Goal: Task Accomplishment & Management: Complete application form

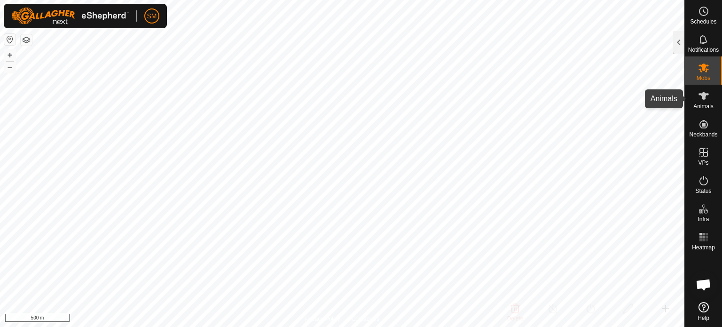
click at [703, 102] on es-animals-svg-icon at bounding box center [703, 95] width 17 height 15
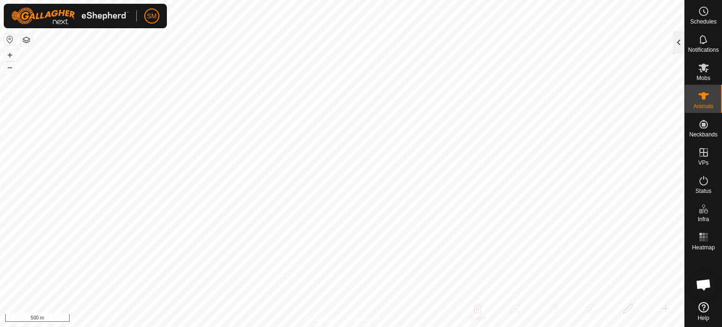
click at [676, 44] on div at bounding box center [678, 42] width 11 height 23
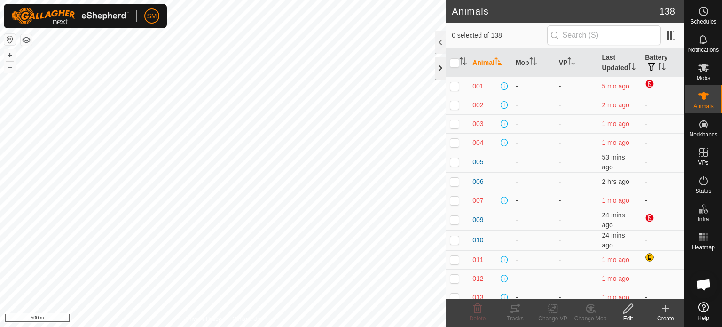
click at [438, 70] on div at bounding box center [440, 68] width 11 height 23
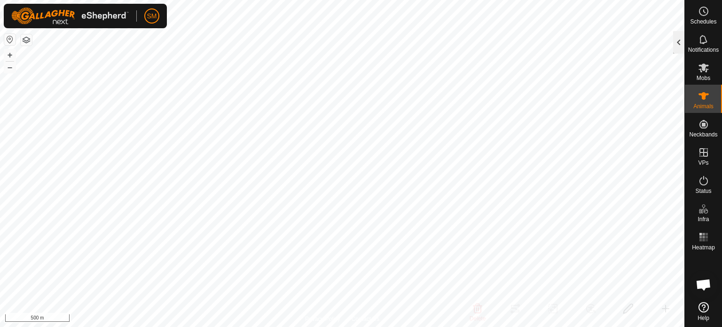
click at [678, 39] on div at bounding box center [678, 42] width 11 height 23
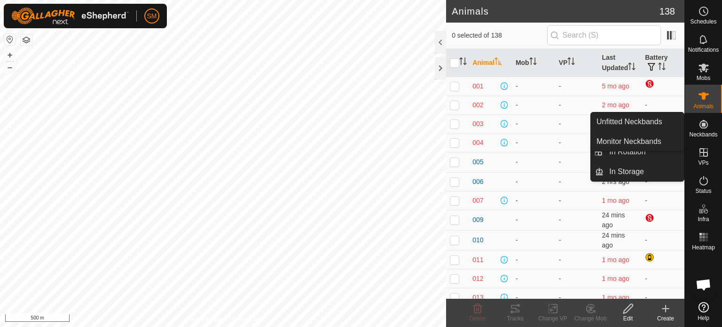
click at [704, 128] on icon at bounding box center [703, 124] width 8 height 8
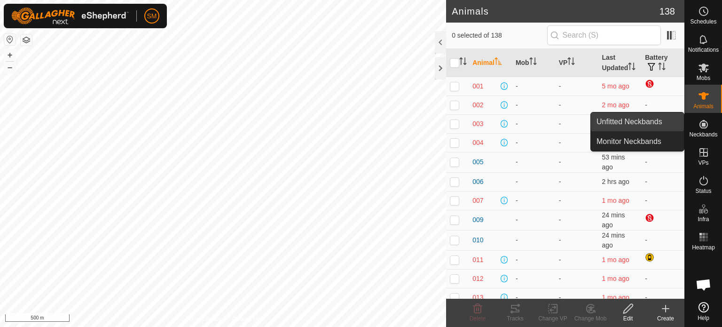
click at [649, 118] on link "Unfitted Neckbands" at bounding box center [637, 121] width 93 height 19
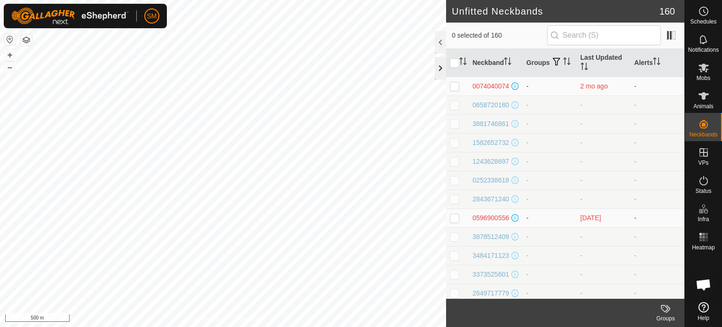
click at [440, 65] on div at bounding box center [440, 68] width 11 height 23
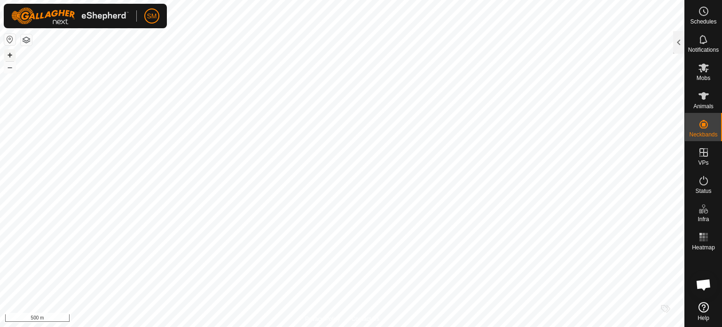
click at [14, 55] on button "+" at bounding box center [9, 54] width 11 height 11
click at [10, 53] on button "+" at bounding box center [9, 54] width 11 height 11
click at [8, 53] on button "+" at bounding box center [9, 54] width 11 height 11
click at [13, 56] on button "+" at bounding box center [9, 54] width 11 height 11
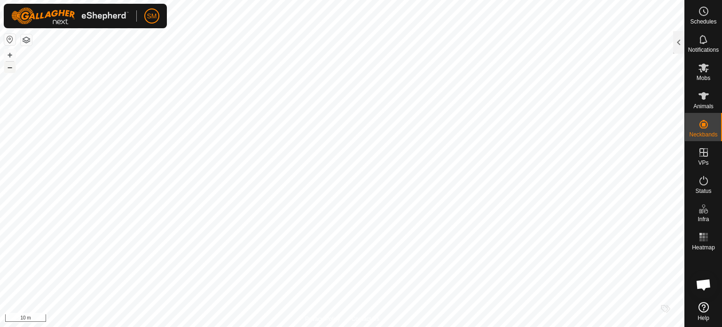
click at [15, 67] on button "–" at bounding box center [9, 67] width 11 height 11
click at [528, 326] on html "SM Schedules Notifications Mobs Animals Neckbands VPs Status Infra Heatmap Help…" at bounding box center [361, 163] width 722 height 327
click at [704, 100] on icon at bounding box center [703, 95] width 11 height 11
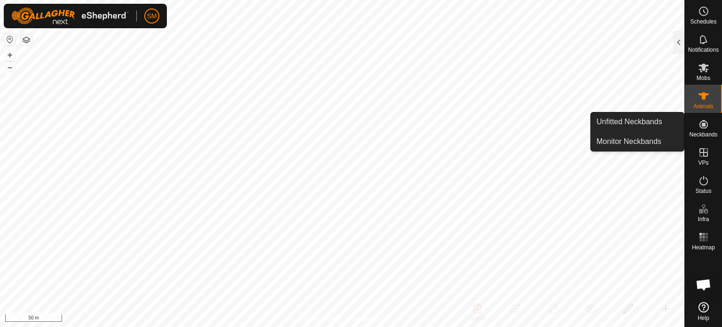
click at [704, 127] on icon at bounding box center [703, 123] width 11 height 11
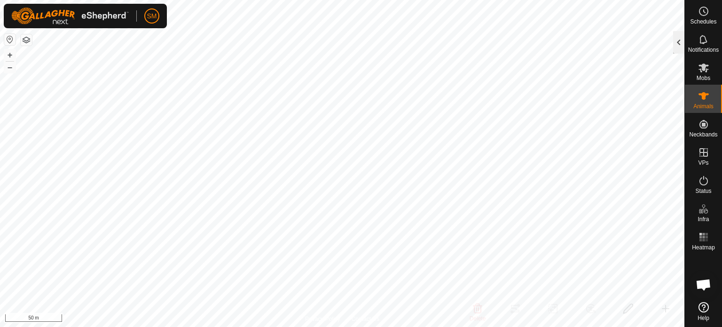
click at [675, 44] on div at bounding box center [678, 42] width 11 height 23
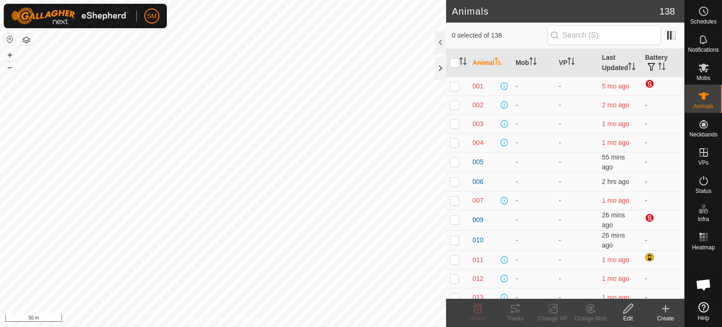
click at [666, 308] on icon at bounding box center [665, 308] width 7 height 0
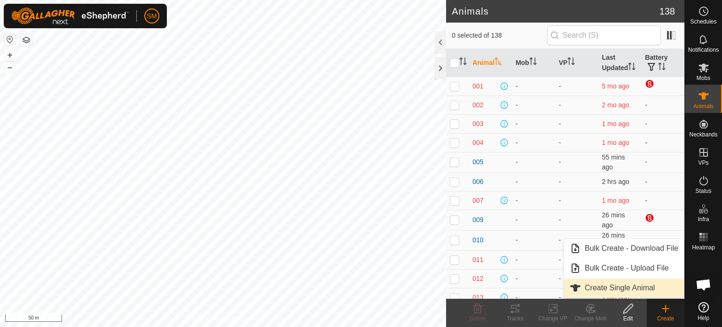
click at [606, 290] on link "Create Single Animal" at bounding box center [624, 287] width 120 height 19
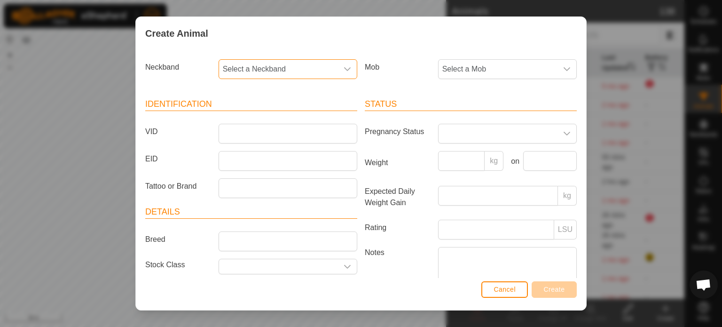
click at [257, 66] on span "Select a Neckband" at bounding box center [278, 69] width 119 height 19
type input "4269"
click at [250, 120] on li "2458314269" at bounding box center [287, 117] width 135 height 19
click at [245, 133] on input "VID" at bounding box center [288, 134] width 139 height 20
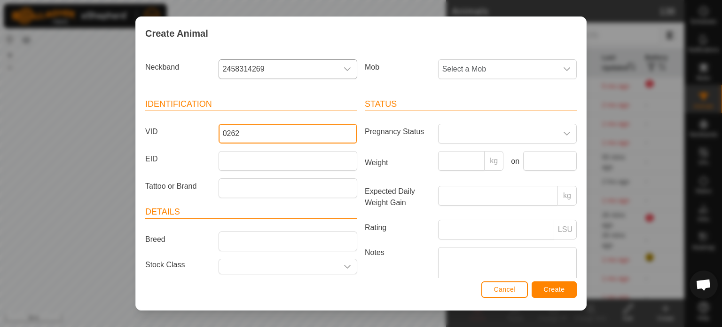
type input "0262"
click at [545, 289] on span "Create" at bounding box center [554, 289] width 21 height 8
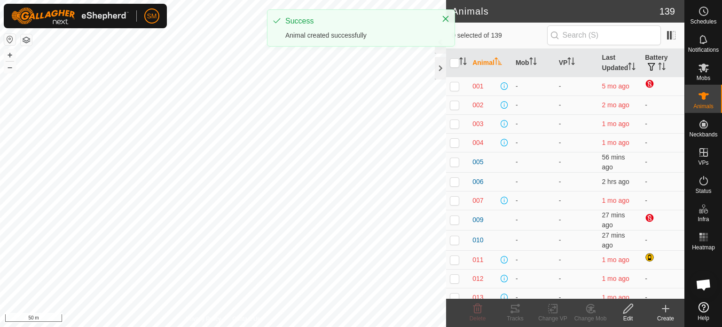
click at [664, 312] on icon at bounding box center [665, 308] width 11 height 11
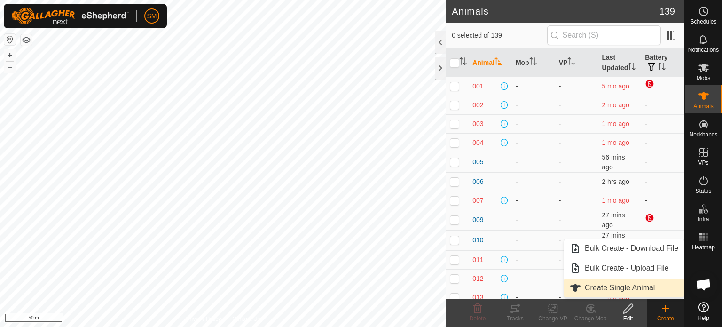
click at [636, 284] on link "Create Single Animal" at bounding box center [624, 287] width 120 height 19
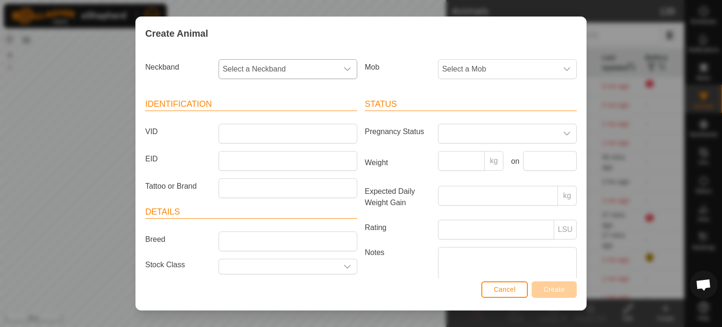
click at [284, 67] on span "Select a Neckband" at bounding box center [278, 69] width 119 height 19
click at [274, 94] on input "text" at bounding box center [287, 95] width 124 height 20
type input "8370"
click at [259, 117] on li "2879938370" at bounding box center [287, 117] width 135 height 19
click at [241, 135] on input "VID" at bounding box center [288, 134] width 139 height 20
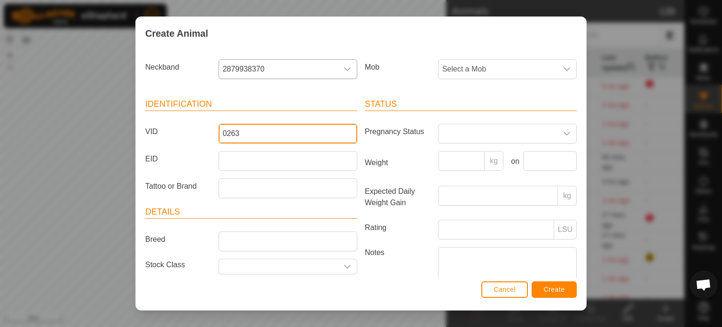
type input "0263"
click at [551, 288] on span "Create" at bounding box center [554, 289] width 21 height 8
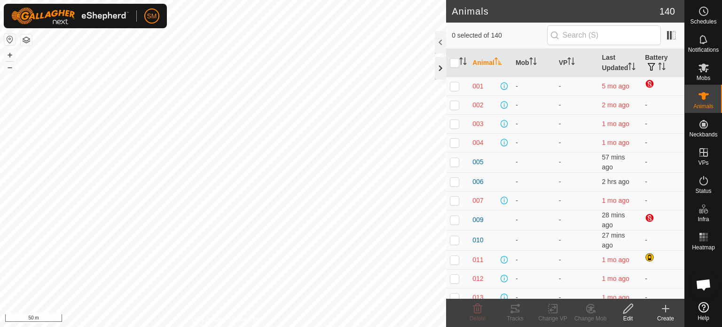
click at [436, 71] on div at bounding box center [440, 68] width 11 height 23
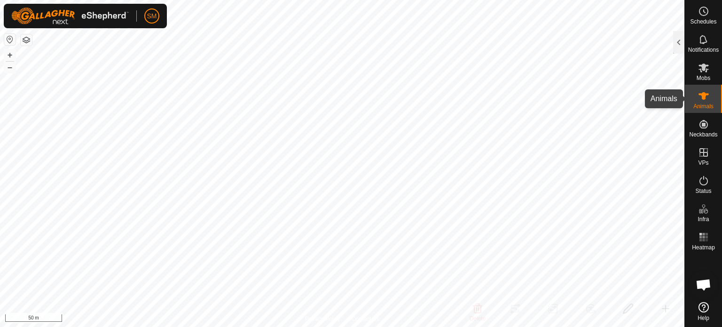
click at [708, 102] on es-animals-svg-icon at bounding box center [703, 95] width 17 height 15
click at [678, 39] on div at bounding box center [678, 42] width 11 height 23
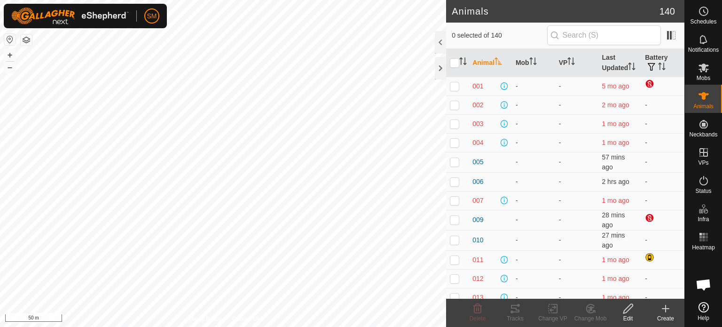
click at [663, 314] on icon at bounding box center [665, 308] width 11 height 11
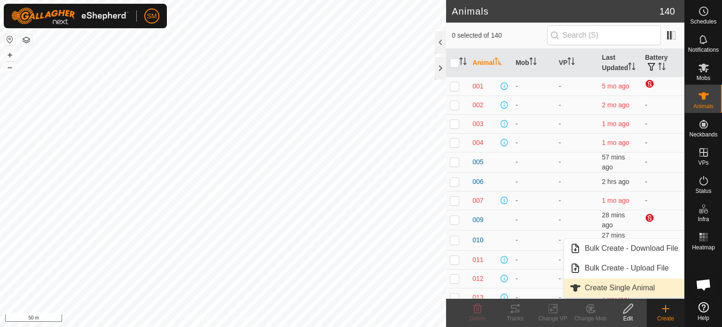
click at [635, 285] on link "Create Single Animal" at bounding box center [624, 287] width 120 height 19
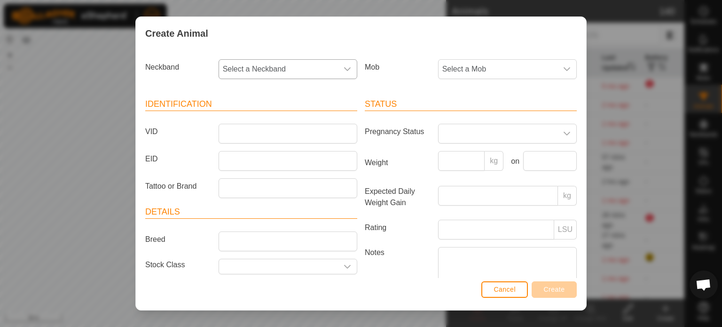
click at [338, 72] on div "dropdown trigger" at bounding box center [347, 69] width 19 height 19
click at [292, 92] on input "text" at bounding box center [287, 95] width 124 height 20
type input "6854"
click at [263, 116] on li "3599426854" at bounding box center [287, 117] width 135 height 19
click at [244, 136] on input "VID" at bounding box center [288, 134] width 139 height 20
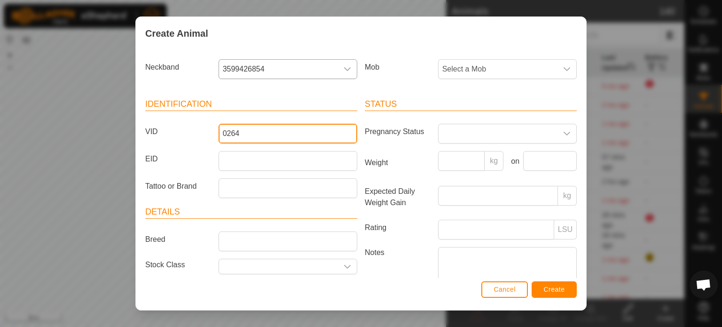
type input "0264"
click at [557, 295] on button "Create" at bounding box center [554, 289] width 45 height 16
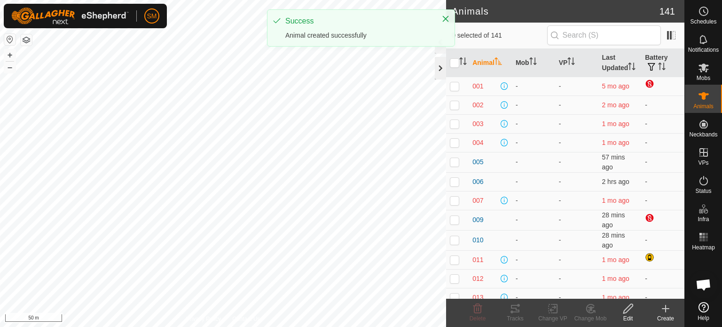
click at [444, 63] on div at bounding box center [440, 68] width 11 height 23
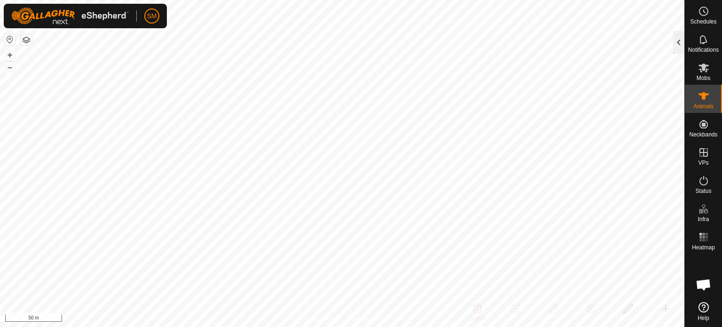
click at [677, 41] on div at bounding box center [678, 42] width 11 height 23
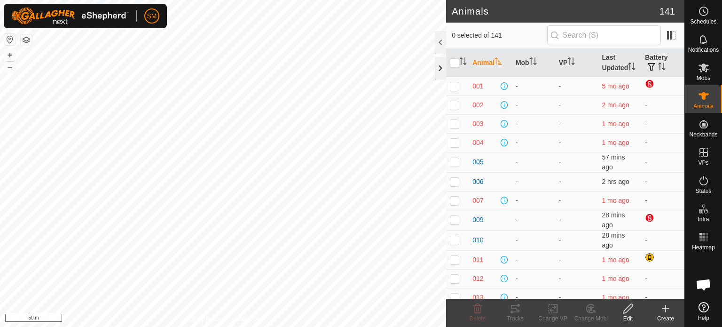
click at [442, 67] on div at bounding box center [440, 68] width 11 height 23
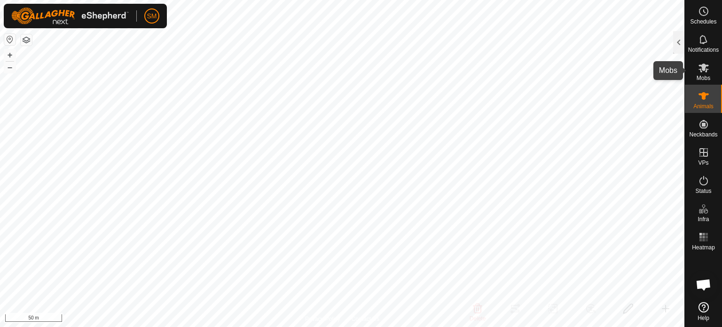
click at [705, 73] on es-mob-svg-icon at bounding box center [703, 67] width 17 height 15
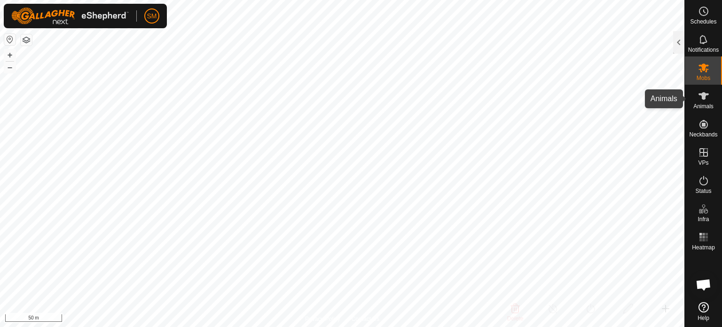
click at [705, 97] on icon at bounding box center [703, 95] width 11 height 11
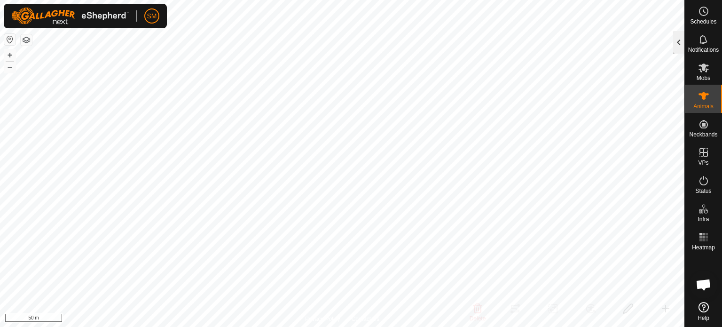
click at [678, 41] on div at bounding box center [678, 42] width 11 height 23
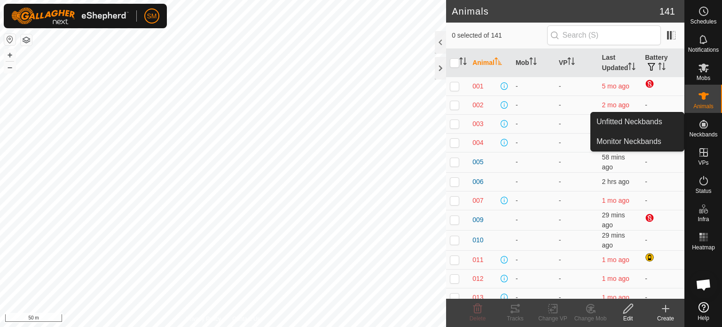
click at [703, 130] on es-neckbands-svg-icon at bounding box center [703, 124] width 17 height 15
click at [648, 120] on link "Unfitted Neckbands" at bounding box center [637, 121] width 93 height 19
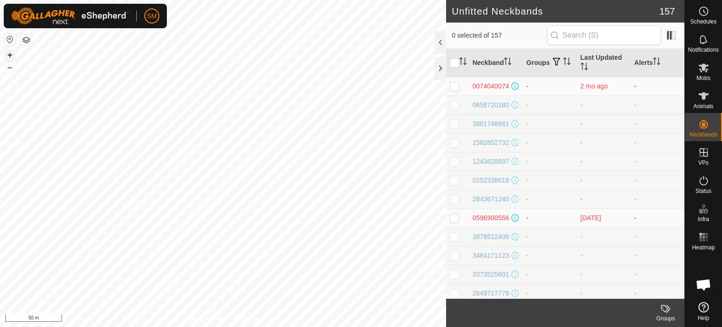
click at [10, 52] on button "+" at bounding box center [9, 54] width 11 height 11
click at [9, 55] on button "+" at bounding box center [9, 54] width 11 height 11
click at [356, 326] on html "SM Schedules Notifications Mobs Animals Neckbands VPs Status Infra Heatmap Help…" at bounding box center [361, 163] width 722 height 327
click at [705, 94] on icon at bounding box center [703, 96] width 10 height 8
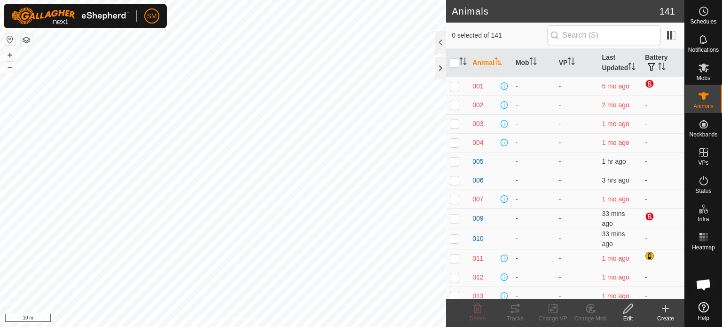
click at [664, 311] on icon at bounding box center [665, 308] width 11 height 11
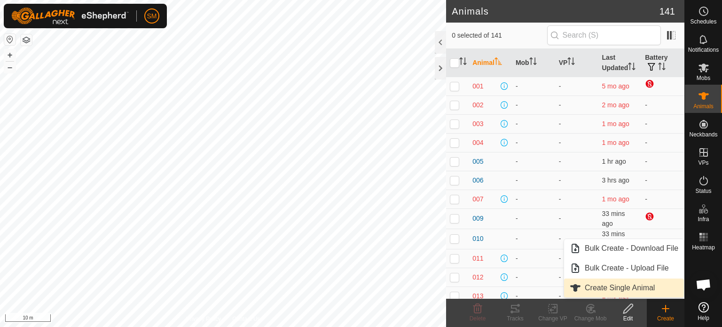
click at [612, 284] on link "Create Single Animal" at bounding box center [624, 287] width 120 height 19
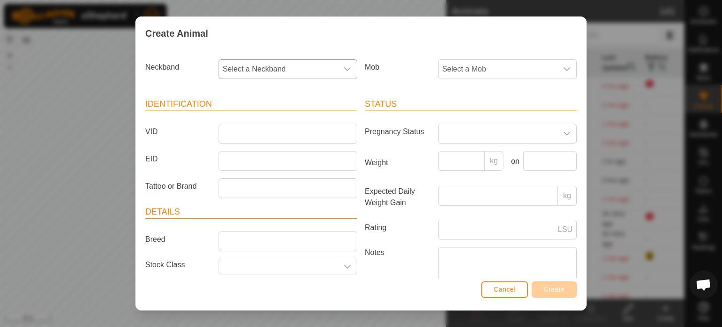
click at [285, 66] on span "Select a Neckband" at bounding box center [278, 69] width 119 height 19
click at [270, 97] on input "text" at bounding box center [287, 95] width 124 height 20
type input "9991"
click at [254, 116] on li "1644529991" at bounding box center [287, 117] width 135 height 19
click at [244, 134] on input "VID" at bounding box center [288, 134] width 139 height 20
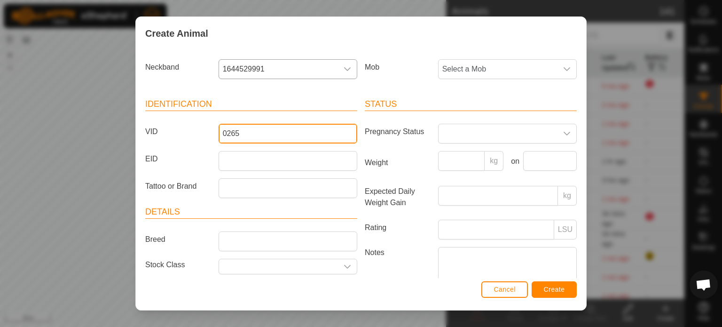
type input "0265"
click at [551, 291] on span "Create" at bounding box center [554, 289] width 21 height 8
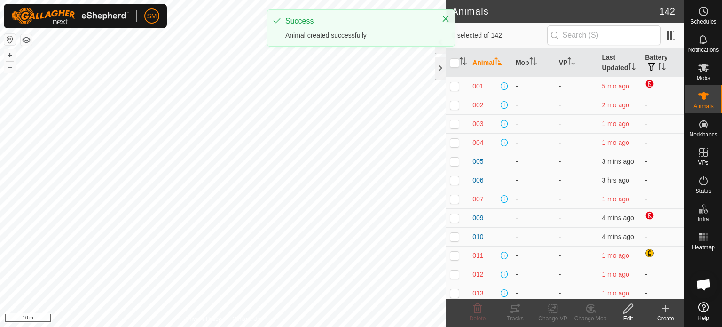
click at [666, 308] on icon at bounding box center [665, 308] width 7 height 0
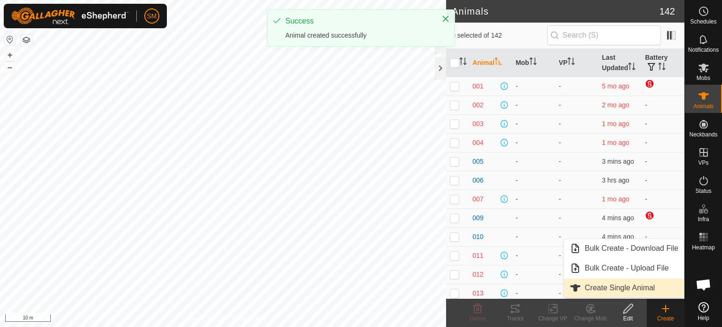
click at [624, 284] on link "Create Single Animal" at bounding box center [624, 287] width 120 height 19
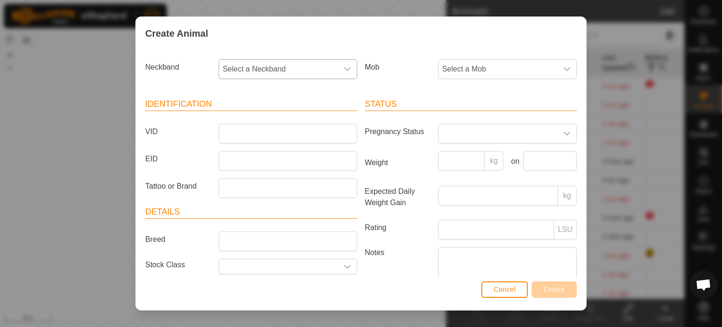
click at [298, 69] on span "Select a Neckband" at bounding box center [278, 69] width 119 height 19
type input "7695"
click at [275, 119] on li "0509737695" at bounding box center [287, 117] width 135 height 19
click at [258, 137] on input "VID" at bounding box center [288, 134] width 139 height 20
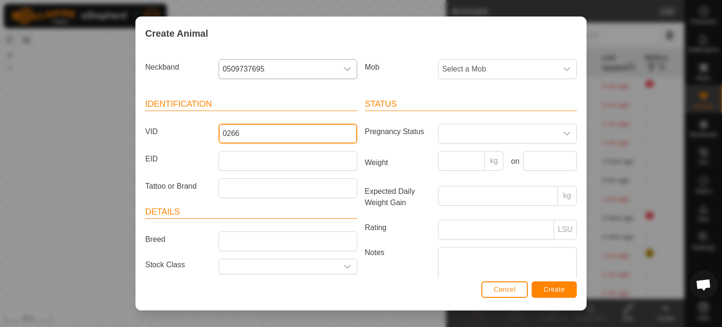
type input "0266"
click at [559, 289] on span "Create" at bounding box center [554, 289] width 21 height 8
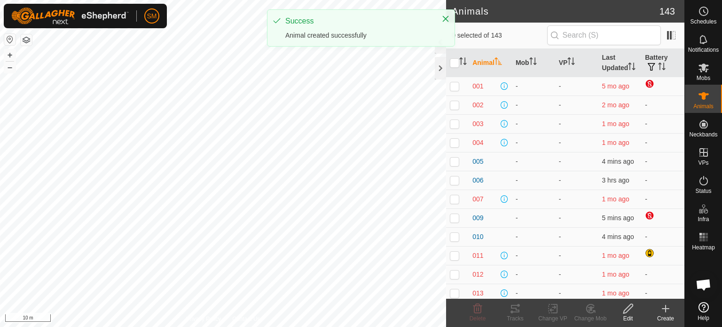
click at [661, 317] on div "Create" at bounding box center [666, 318] width 38 height 8
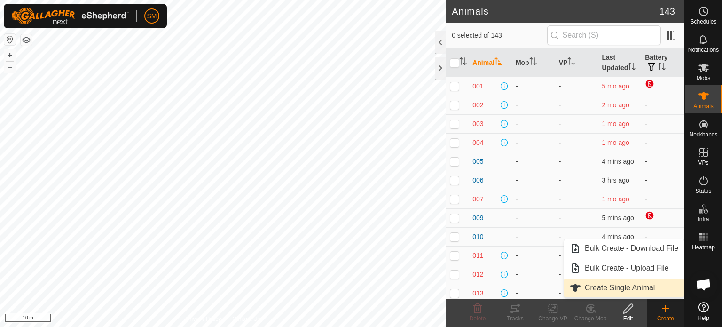
click at [653, 280] on link "Create Single Animal" at bounding box center [624, 287] width 120 height 19
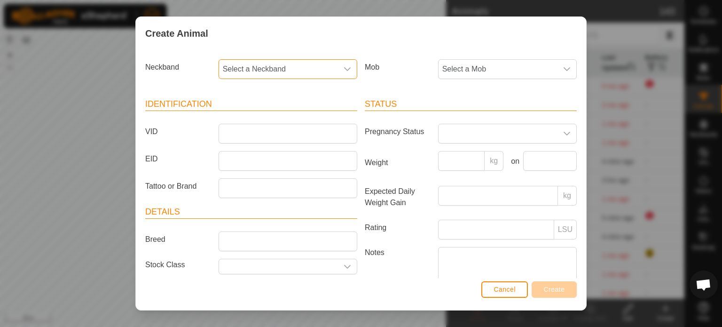
click at [274, 65] on span "Select a Neckband" at bounding box center [278, 69] width 119 height 19
drag, startPoint x: 274, startPoint y: 65, endPoint x: 259, endPoint y: 64, distance: 16.0
click at [259, 64] on span "Select a Neckband" at bounding box center [278, 69] width 119 height 19
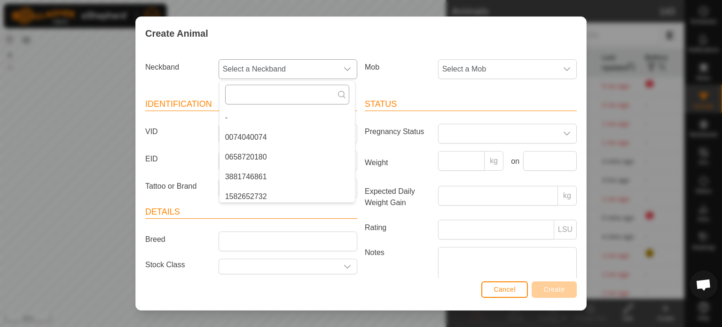
click at [251, 95] on input "text" at bounding box center [287, 95] width 124 height 20
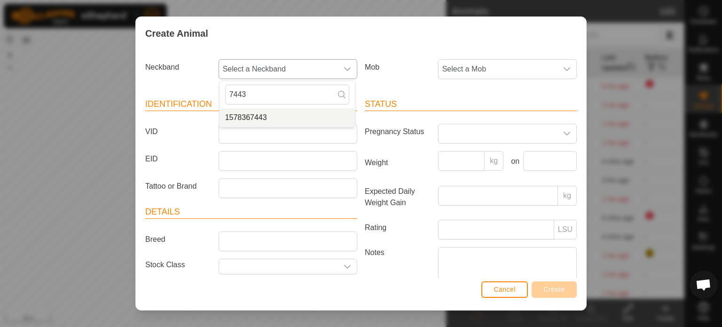
type input "7443"
click at [248, 113] on li "1578367443" at bounding box center [287, 117] width 135 height 19
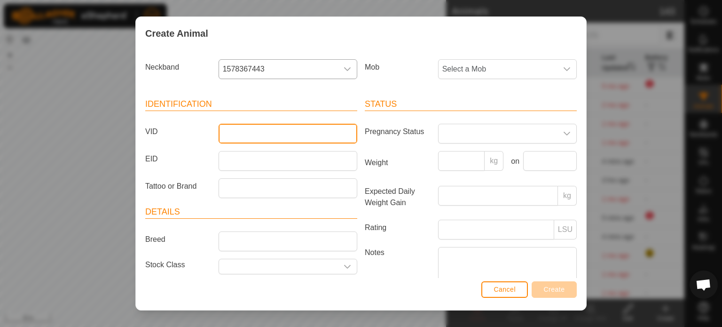
click at [247, 131] on input "VID" at bounding box center [288, 134] width 139 height 20
type input "0267"
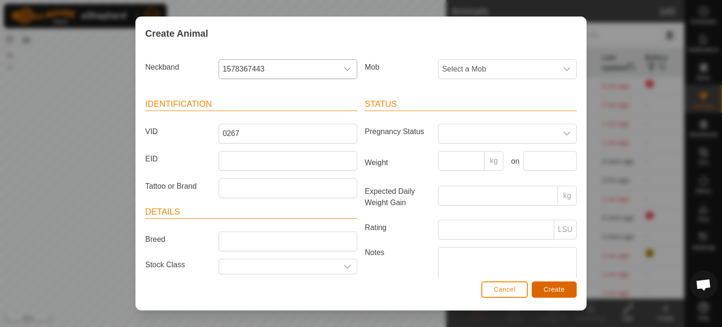
click at [540, 289] on button "Create" at bounding box center [554, 289] width 45 height 16
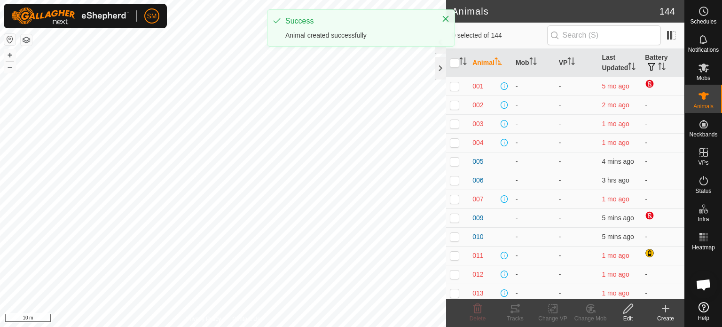
click at [666, 310] on icon at bounding box center [665, 308] width 11 height 11
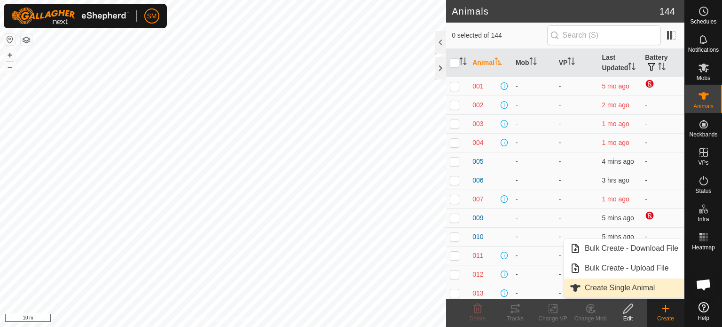
click at [625, 284] on link "Create Single Animal" at bounding box center [624, 287] width 120 height 19
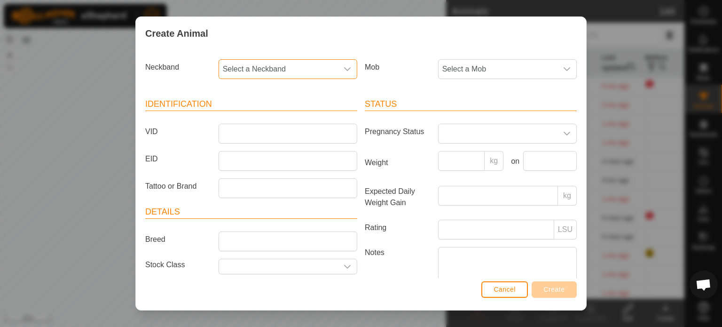
click at [264, 68] on span "Select a Neckband" at bounding box center [278, 69] width 119 height 19
type input "1832"
click at [257, 115] on li "0265181832" at bounding box center [287, 117] width 135 height 19
click at [256, 133] on input "VID" at bounding box center [288, 134] width 139 height 20
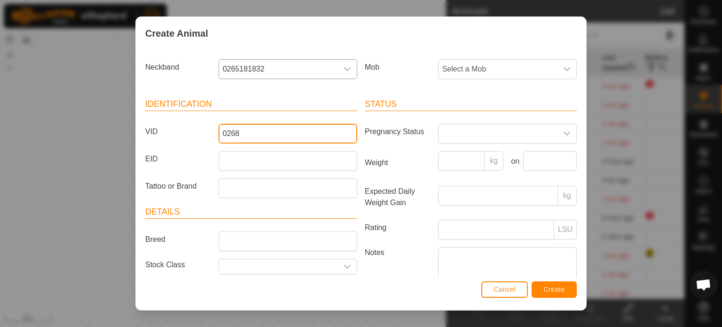
type input "0268"
click at [540, 289] on button "Create" at bounding box center [554, 289] width 45 height 16
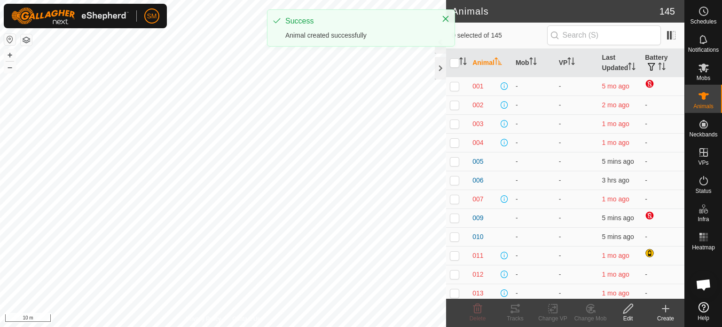
click at [667, 308] on icon at bounding box center [665, 308] width 7 height 0
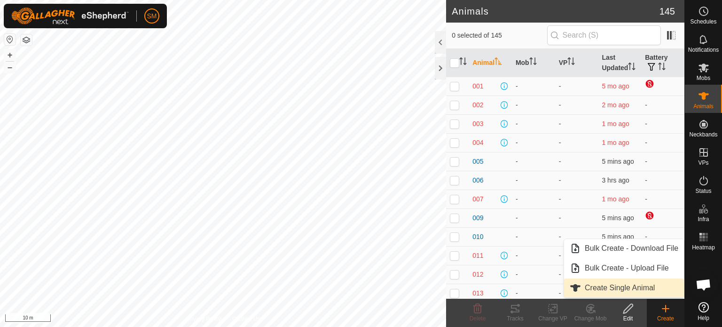
click at [644, 281] on link "Create Single Animal" at bounding box center [624, 287] width 120 height 19
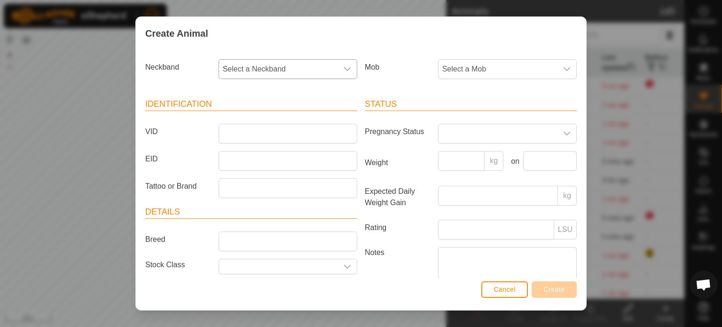
click at [282, 66] on span "Select a Neckband" at bounding box center [278, 69] width 119 height 19
type input "8985"
click at [258, 119] on li "2657358985" at bounding box center [287, 117] width 135 height 19
click at [253, 138] on input "VID" at bounding box center [288, 134] width 139 height 20
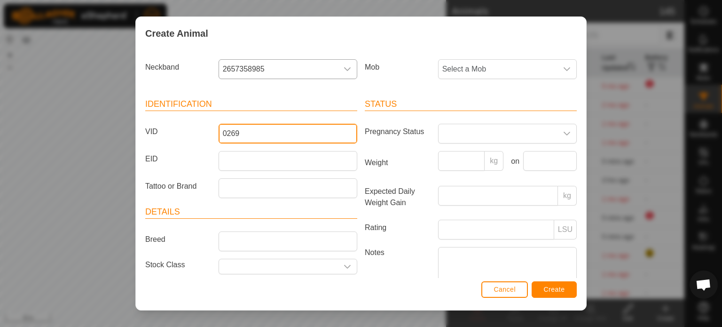
type input "0269"
click at [551, 286] on span "Create" at bounding box center [554, 289] width 21 height 8
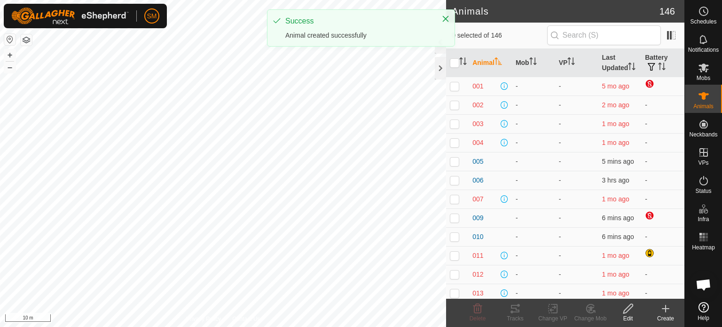
click at [668, 308] on icon at bounding box center [665, 308] width 7 height 0
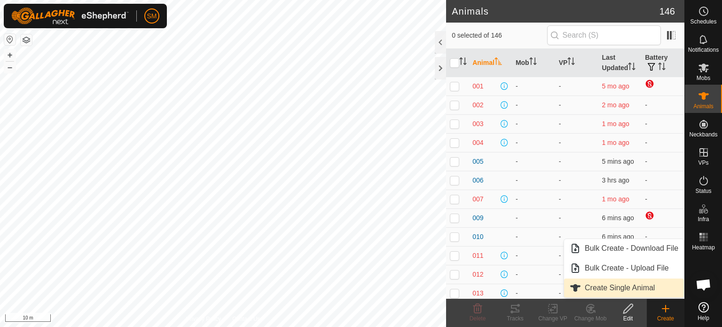
click at [644, 286] on link "Create Single Animal" at bounding box center [624, 287] width 120 height 19
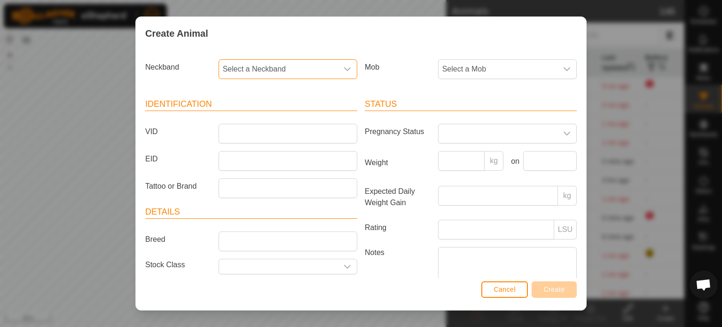
drag, startPoint x: 290, startPoint y: 68, endPoint x: 273, endPoint y: 65, distance: 17.1
click at [273, 65] on span "Select a Neckband" at bounding box center [278, 69] width 119 height 19
type input "6924"
click at [250, 122] on li "1888666924" at bounding box center [287, 117] width 135 height 19
click at [253, 131] on input "VID" at bounding box center [288, 134] width 139 height 20
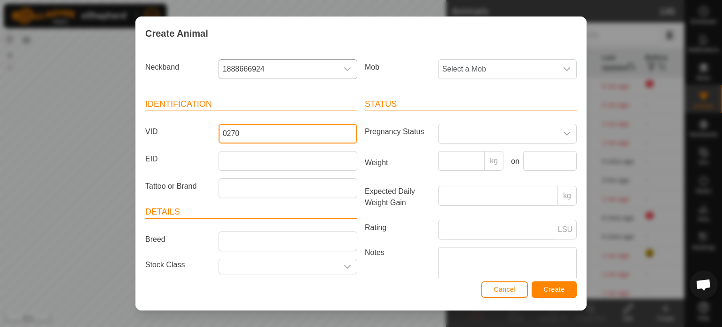
type input "0270"
click at [551, 290] on span "Create" at bounding box center [554, 289] width 21 height 8
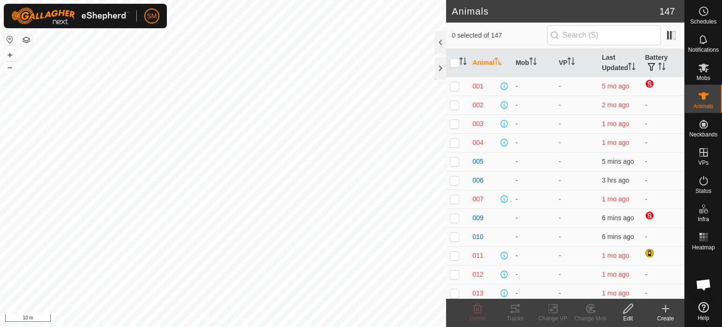
click at [666, 312] on icon at bounding box center [666, 308] width 0 height 7
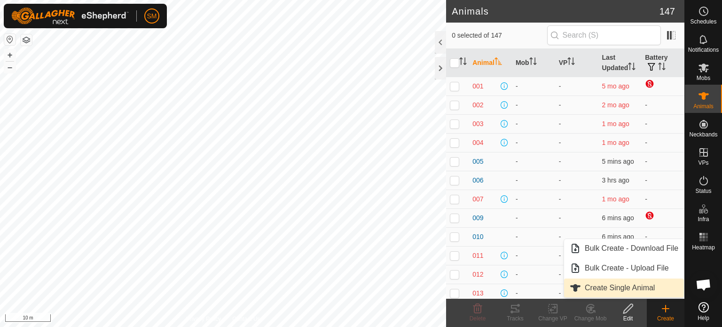
click at [631, 287] on link "Create Single Animal" at bounding box center [624, 287] width 120 height 19
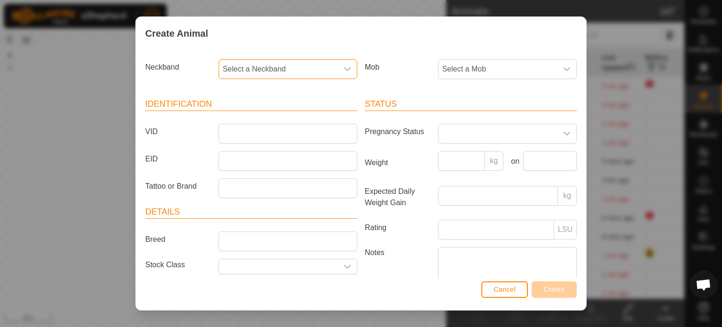
click at [289, 60] on span "Select a Neckband" at bounding box center [278, 69] width 119 height 19
type input "3893"
click at [256, 109] on li "2036633893" at bounding box center [287, 117] width 135 height 19
click at [248, 133] on input "VID" at bounding box center [288, 134] width 139 height 20
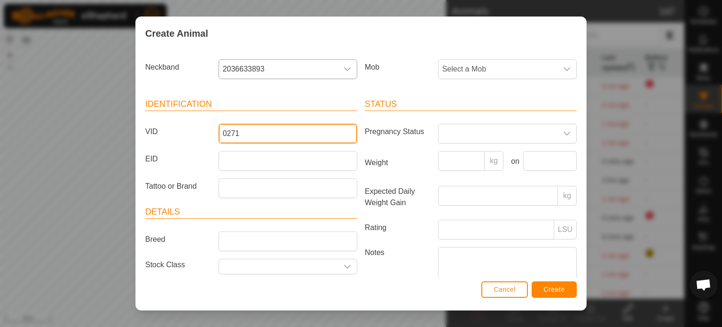
type input "0271"
click at [547, 290] on span "Create" at bounding box center [554, 289] width 21 height 8
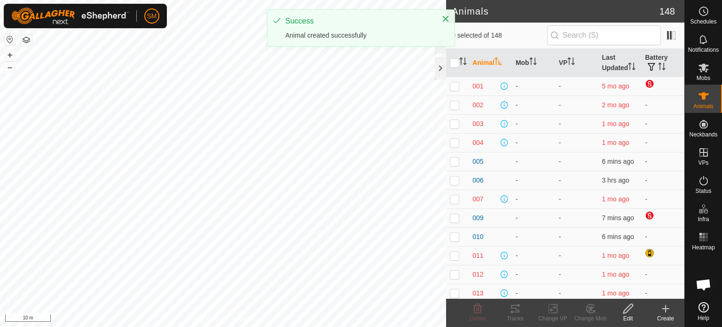
click at [667, 312] on icon at bounding box center [665, 308] width 11 height 11
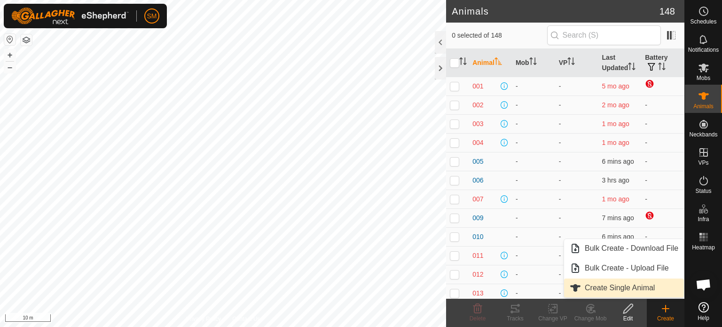
click at [639, 289] on link "Create Single Animal" at bounding box center [624, 287] width 120 height 19
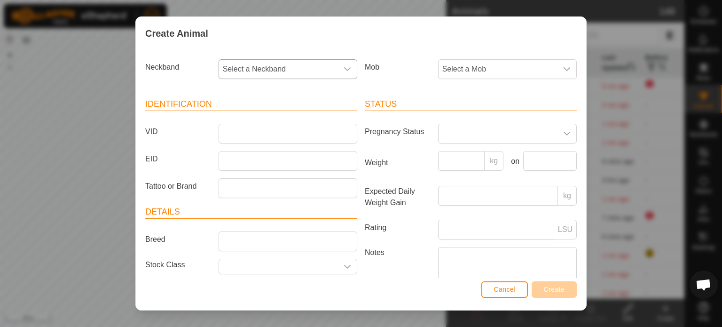
click at [251, 68] on span "Select a Neckband" at bounding box center [278, 69] width 119 height 19
click at [250, 92] on input "text" at bounding box center [287, 95] width 124 height 20
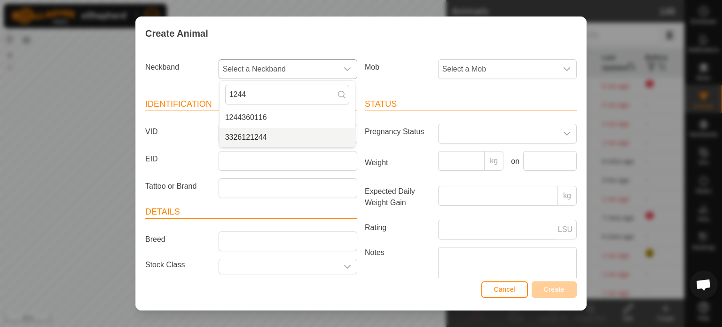
type input "1244"
click at [247, 135] on li "3326121244" at bounding box center [287, 137] width 135 height 19
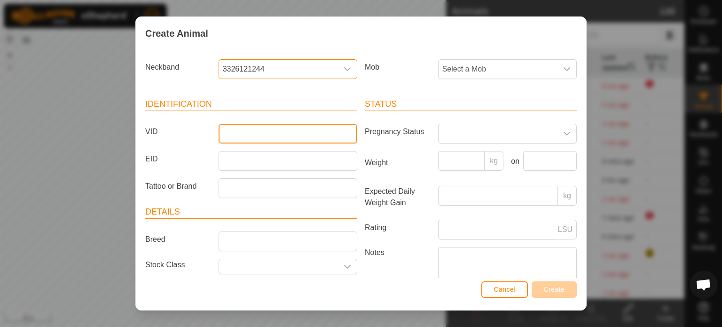
click at [280, 126] on input "VID" at bounding box center [288, 134] width 139 height 20
type input "0272"
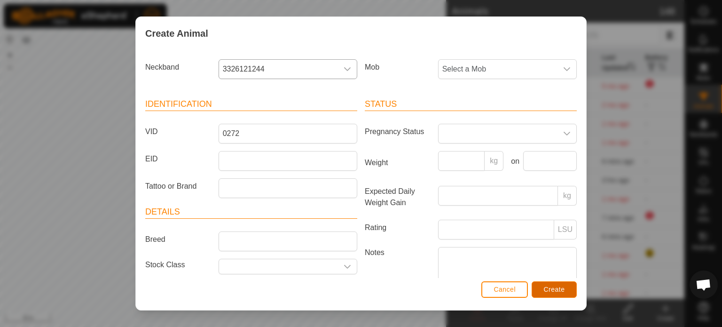
click at [546, 287] on span "Create" at bounding box center [554, 289] width 21 height 8
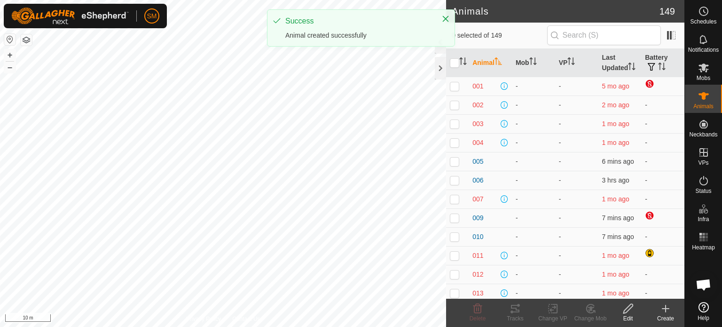
click at [660, 310] on icon at bounding box center [665, 308] width 11 height 11
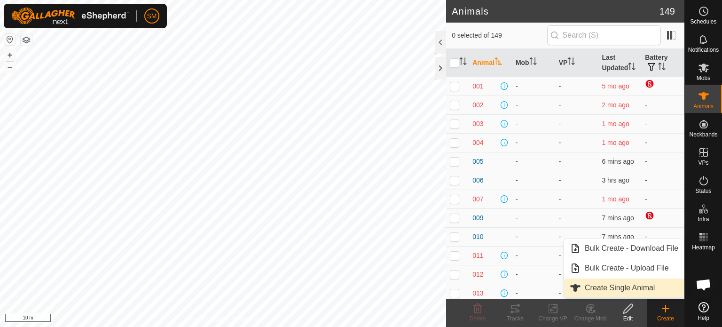
click at [651, 282] on link "Create Single Animal" at bounding box center [624, 287] width 120 height 19
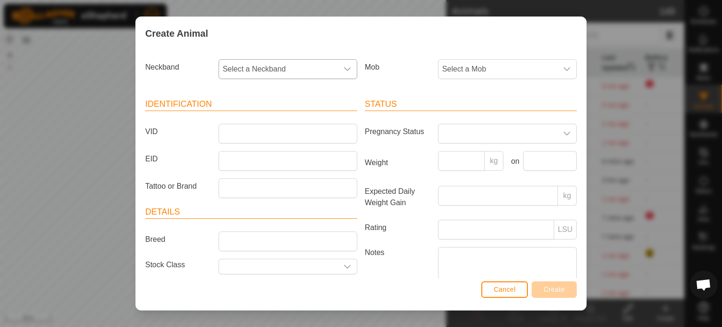
click at [291, 68] on span "Select a Neckband" at bounding box center [278, 69] width 119 height 19
click at [277, 93] on input "text" at bounding box center [287, 95] width 124 height 20
type input "7354"
click at [257, 116] on li "1022907354" at bounding box center [287, 117] width 135 height 19
click at [243, 133] on input "VID" at bounding box center [288, 134] width 139 height 20
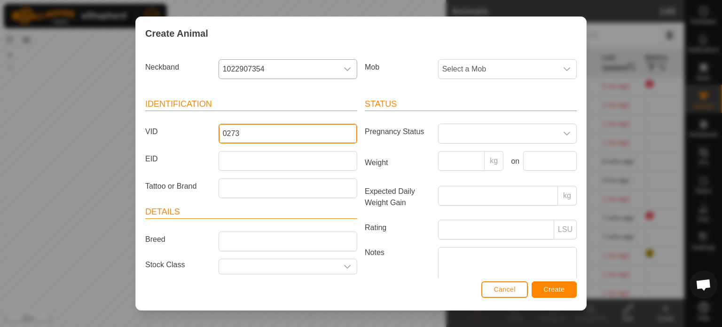
type input "0273"
click at [558, 289] on span "Create" at bounding box center [554, 289] width 21 height 8
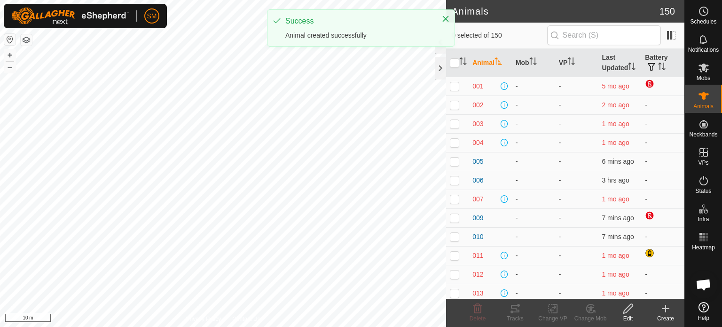
click at [661, 310] on icon at bounding box center [665, 308] width 11 height 11
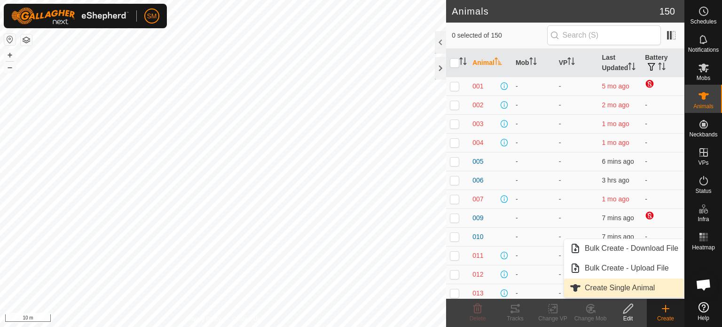
click at [641, 284] on link "Create Single Animal" at bounding box center [624, 287] width 120 height 19
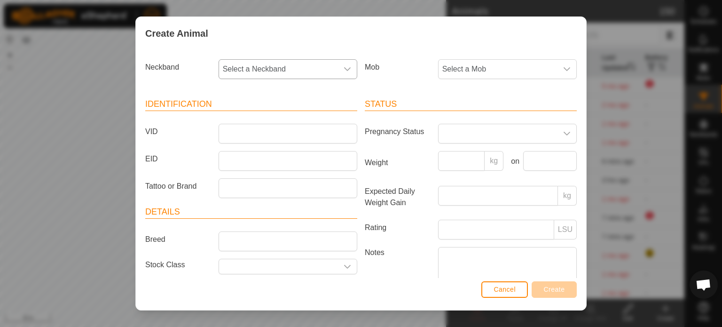
click at [261, 67] on span "Select a Neckband" at bounding box center [278, 69] width 119 height 19
type input "0717"
click at [249, 123] on li "3492750717" at bounding box center [287, 117] width 135 height 19
click at [256, 130] on input "VID" at bounding box center [288, 134] width 139 height 20
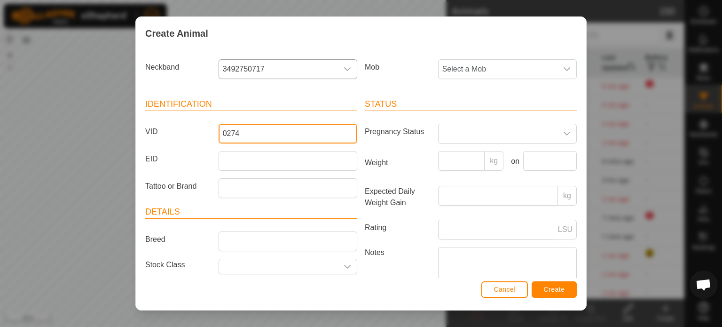
type input "0274"
click at [547, 292] on span "Create" at bounding box center [554, 289] width 21 height 8
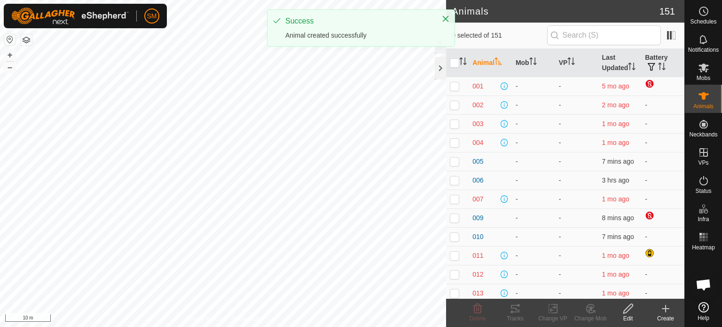
click at [664, 303] on icon at bounding box center [665, 308] width 11 height 11
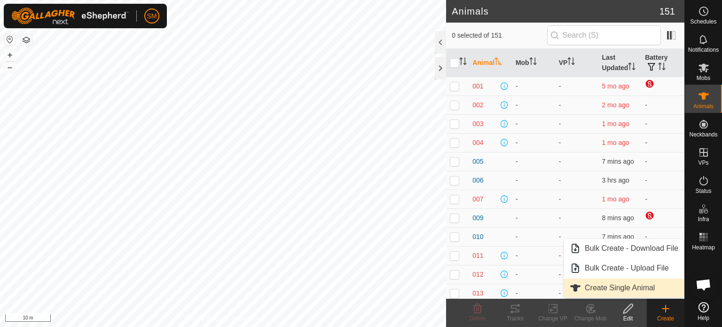
click at [632, 286] on link "Create Single Animal" at bounding box center [624, 287] width 120 height 19
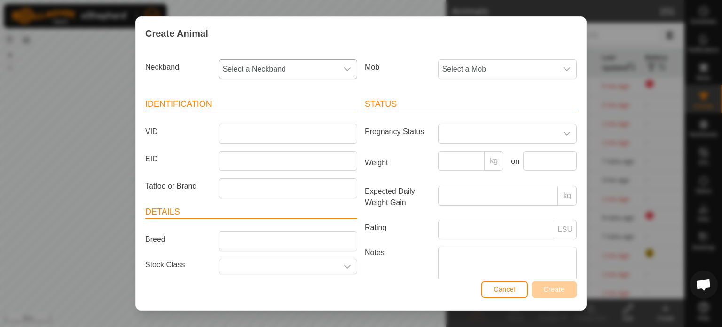
click at [280, 66] on span "Select a Neckband" at bounding box center [278, 69] width 119 height 19
click at [267, 94] on input "text" at bounding box center [287, 95] width 124 height 20
type input "3479"
click at [255, 115] on li "3824683479" at bounding box center [287, 117] width 135 height 19
click at [248, 135] on input "VID" at bounding box center [288, 134] width 139 height 20
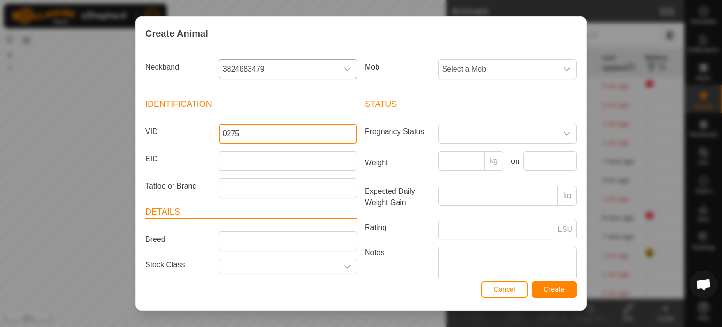
type input "0275"
click at [555, 286] on span "Create" at bounding box center [554, 289] width 21 height 8
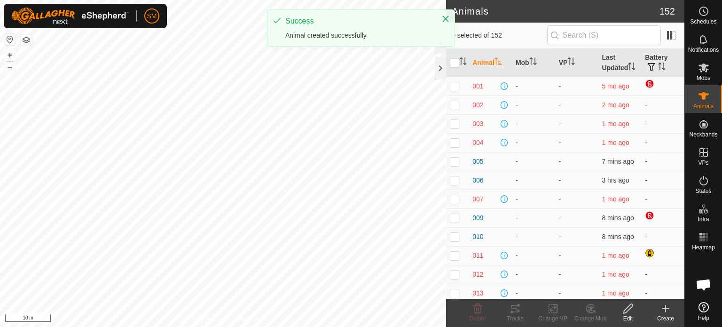
click at [663, 306] on icon at bounding box center [665, 308] width 11 height 11
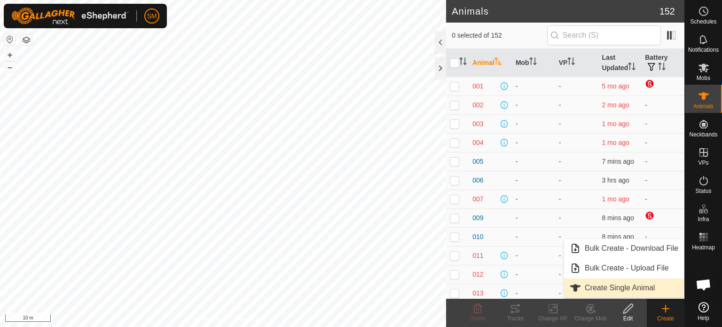
click at [638, 287] on link "Create Single Animal" at bounding box center [624, 287] width 120 height 19
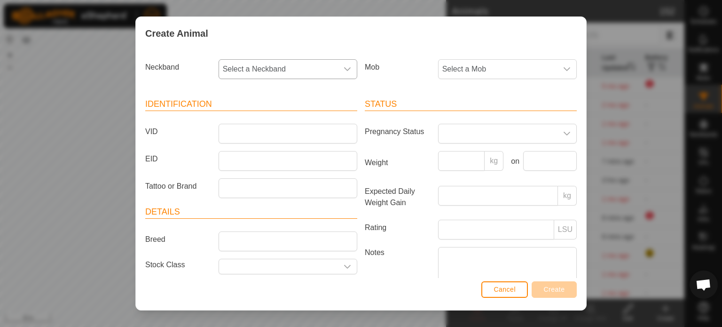
click at [288, 69] on span "Select a Neckband" at bounding box center [278, 69] width 119 height 19
click at [272, 97] on input "text" at bounding box center [287, 95] width 124 height 20
type input "5608"
click at [258, 114] on li "0120075608" at bounding box center [287, 117] width 135 height 19
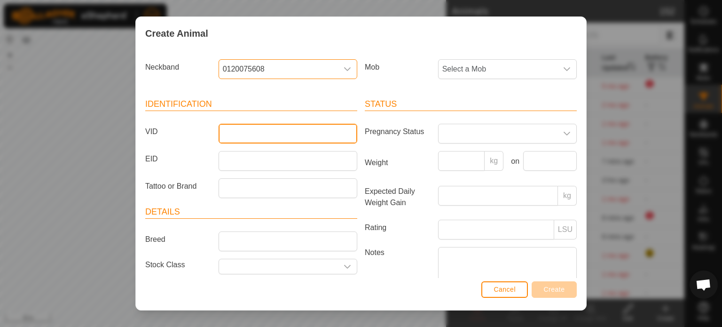
click at [262, 129] on input "VID" at bounding box center [288, 134] width 139 height 20
type input "0276"
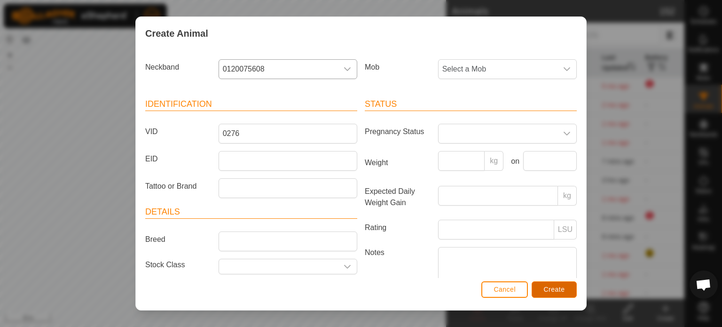
click at [554, 282] on button "Create" at bounding box center [554, 289] width 45 height 16
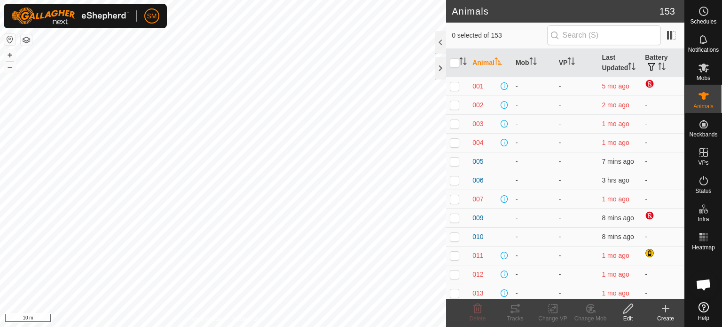
click at [663, 310] on icon at bounding box center [665, 308] width 11 height 11
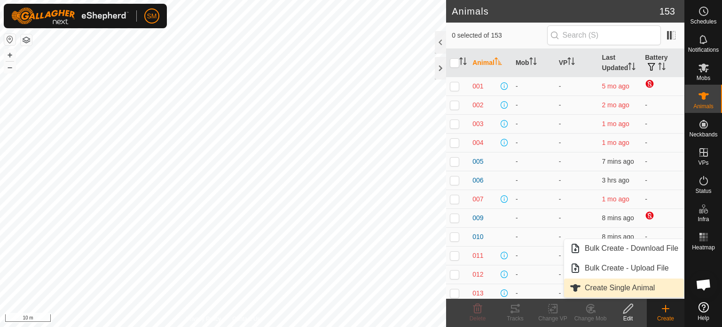
click at [643, 289] on link "Create Single Animal" at bounding box center [624, 287] width 120 height 19
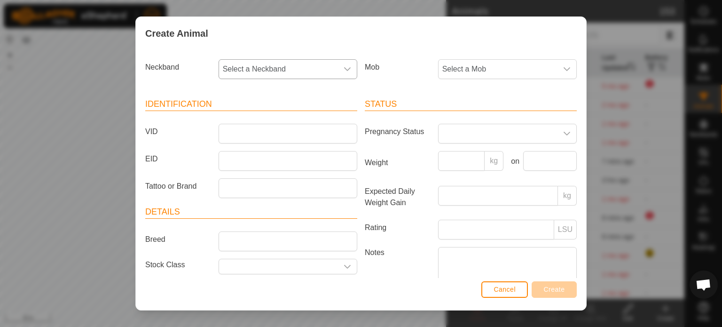
click at [297, 70] on span "Select a Neckband" at bounding box center [278, 69] width 119 height 19
click at [280, 95] on input "text" at bounding box center [287, 95] width 124 height 20
type input "0299"
click at [258, 116] on li "2635370299" at bounding box center [287, 117] width 135 height 19
click at [240, 125] on input "VID" at bounding box center [288, 134] width 139 height 20
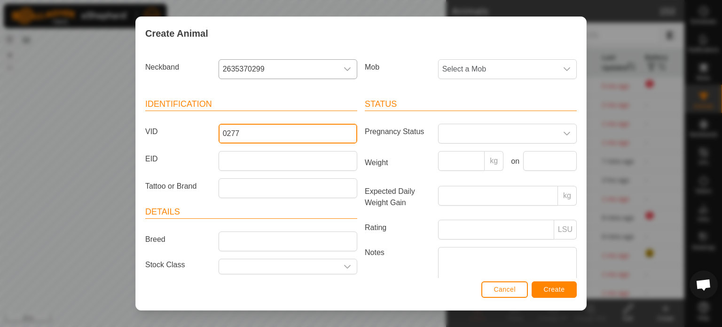
type input "0277"
click at [549, 286] on span "Create" at bounding box center [554, 289] width 21 height 8
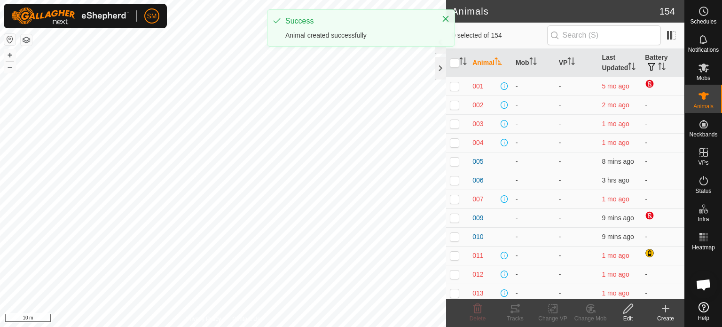
click at [662, 305] on icon at bounding box center [665, 308] width 11 height 11
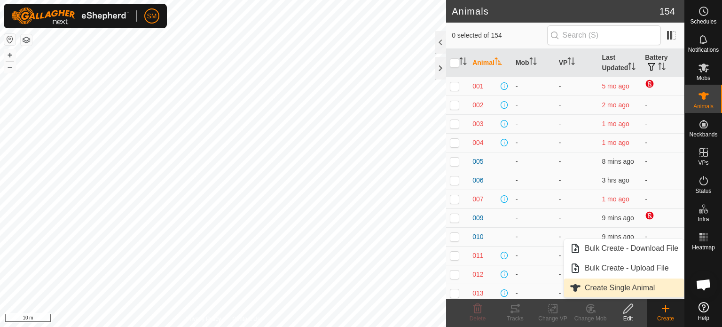
click at [635, 283] on link "Create Single Animal" at bounding box center [624, 287] width 120 height 19
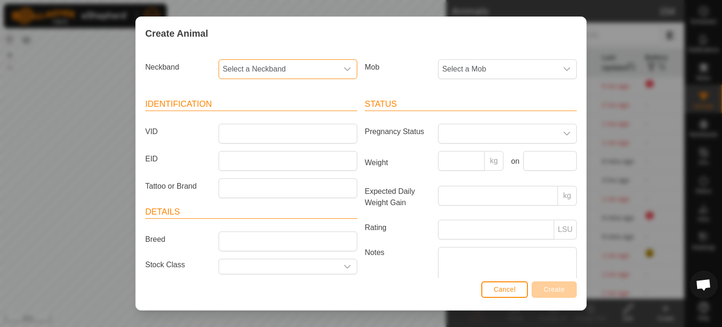
click at [278, 63] on span "Select a Neckband" at bounding box center [278, 69] width 119 height 19
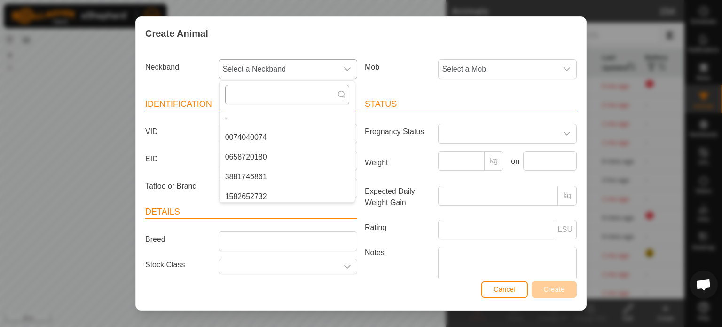
click at [268, 92] on input "text" at bounding box center [287, 95] width 124 height 20
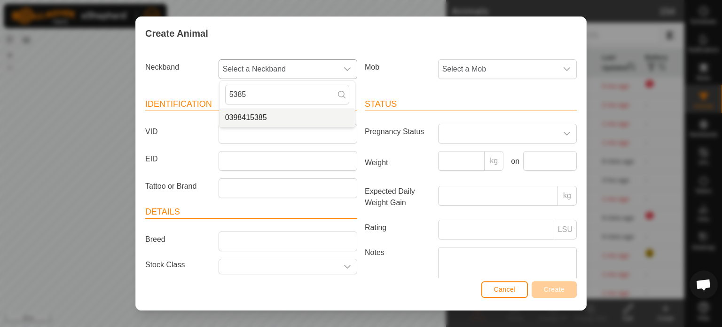
type input "5385"
click at [259, 122] on li "0398415385" at bounding box center [287, 117] width 135 height 19
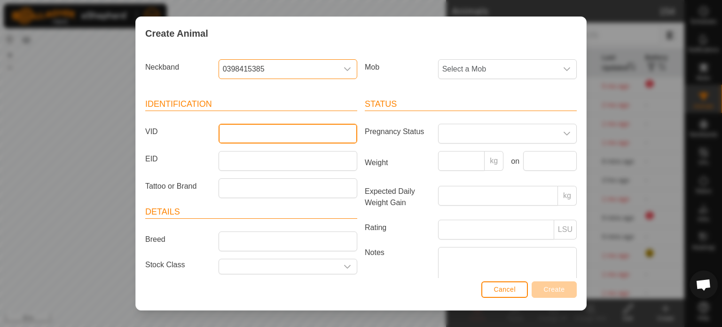
click at [271, 131] on input "VID" at bounding box center [288, 134] width 139 height 20
type input "0278"
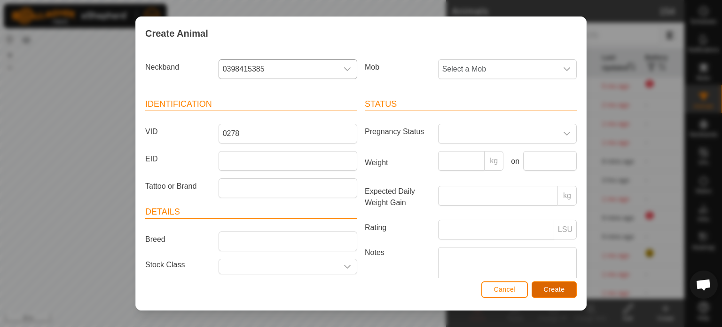
click at [548, 287] on span "Create" at bounding box center [554, 289] width 21 height 8
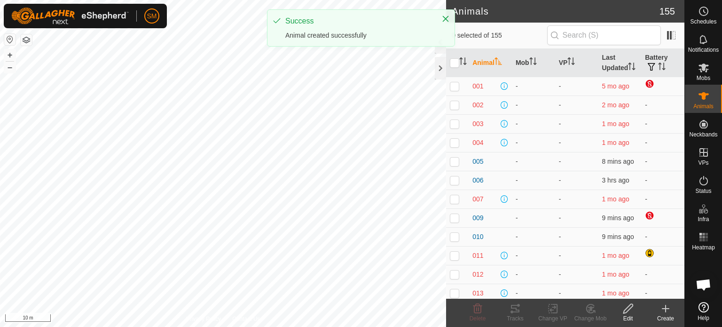
click at [660, 312] on icon at bounding box center [665, 308] width 11 height 11
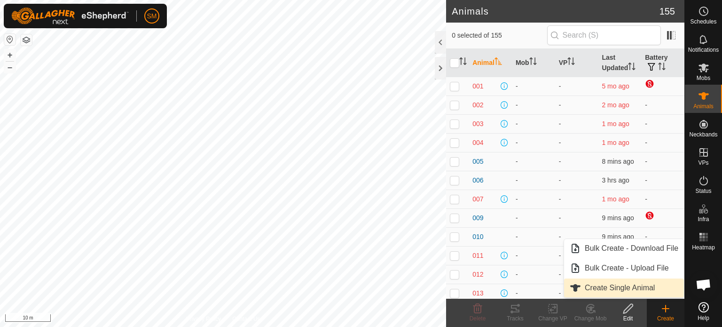
click at [624, 286] on link "Create Single Animal" at bounding box center [624, 287] width 120 height 19
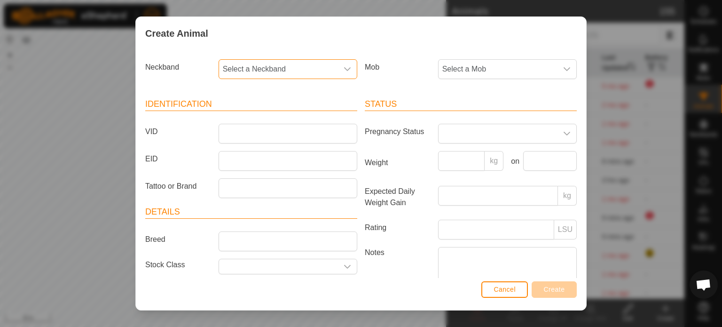
click at [293, 66] on span "Select a Neckband" at bounding box center [278, 69] width 119 height 19
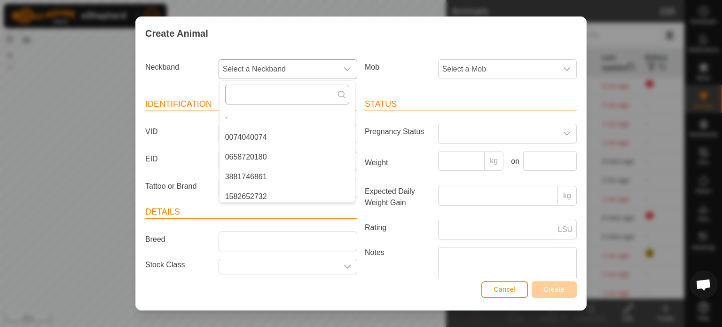
click at [274, 91] on input "text" at bounding box center [287, 95] width 124 height 20
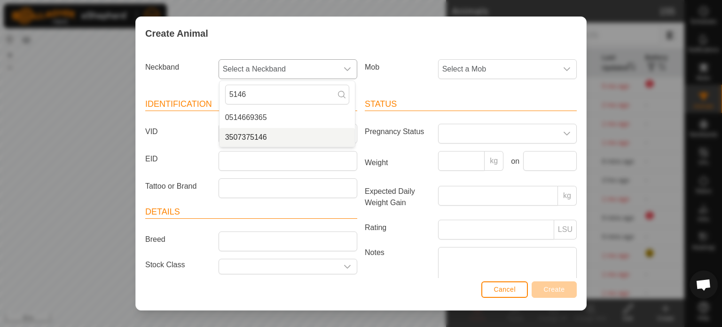
type input "5146"
click at [258, 134] on li "3507375146" at bounding box center [287, 137] width 135 height 19
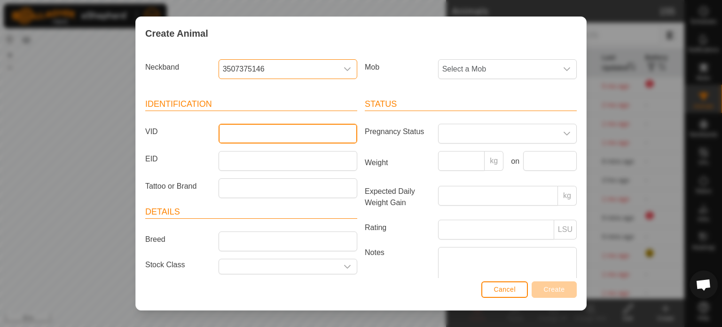
click at [261, 132] on input "VID" at bounding box center [288, 134] width 139 height 20
type input "0279"
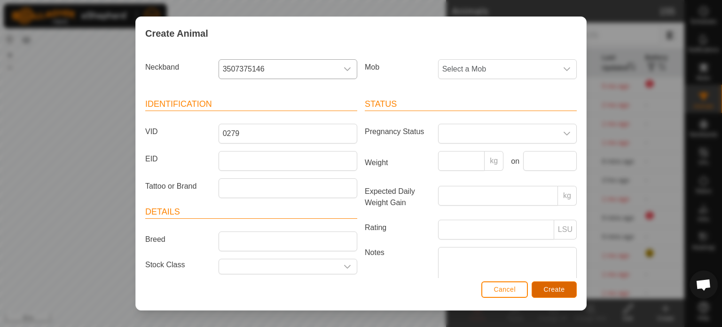
click at [546, 285] on span "Create" at bounding box center [554, 289] width 21 height 8
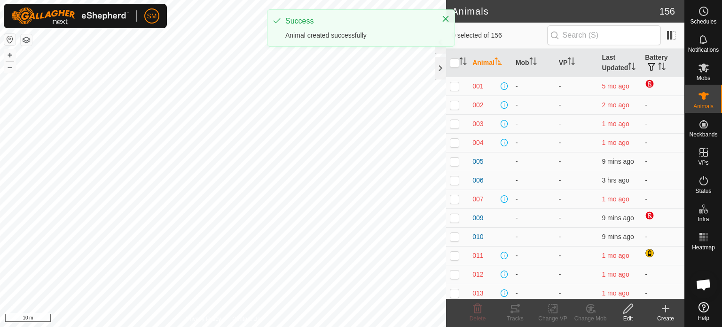
click at [660, 316] on div "Create" at bounding box center [666, 318] width 38 height 8
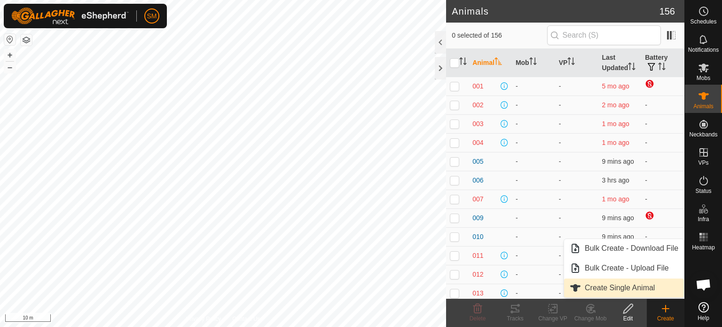
click at [616, 283] on link "Create Single Animal" at bounding box center [624, 287] width 120 height 19
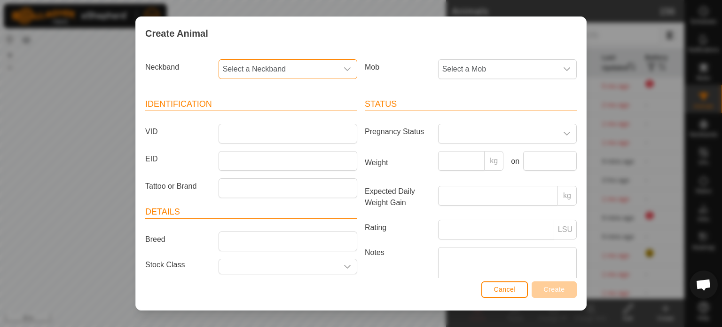
click at [305, 63] on span "Select a Neckband" at bounding box center [278, 69] width 119 height 19
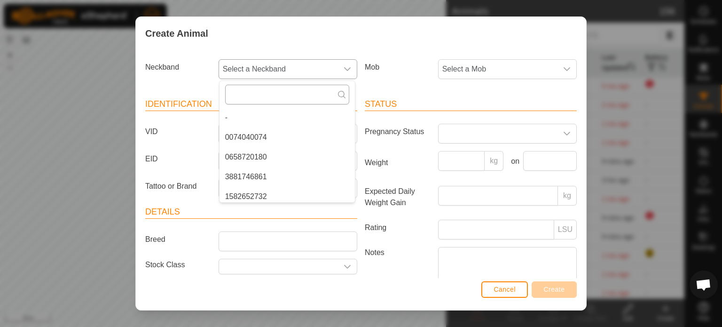
click at [280, 90] on input "text" at bounding box center [287, 95] width 124 height 20
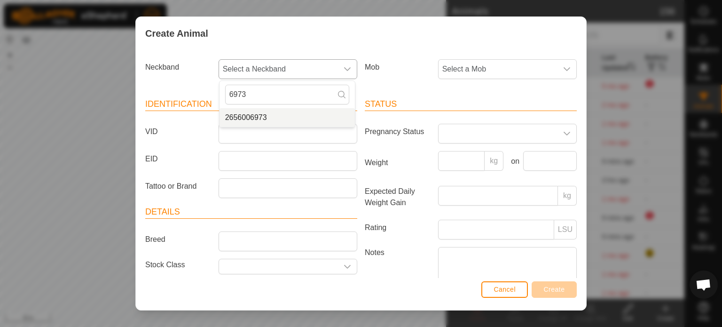
type input "6973"
click at [267, 116] on li "2656006973" at bounding box center [287, 117] width 135 height 19
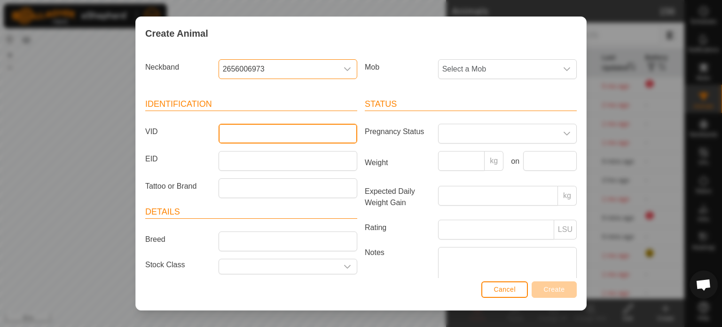
click at [255, 132] on input "VID" at bounding box center [288, 134] width 139 height 20
type input "0280"
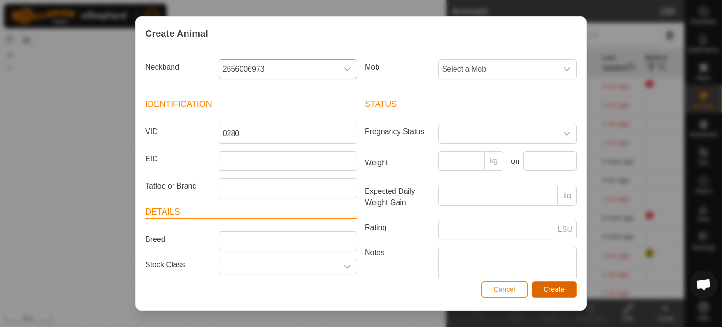
click at [547, 289] on span "Create" at bounding box center [554, 289] width 21 height 8
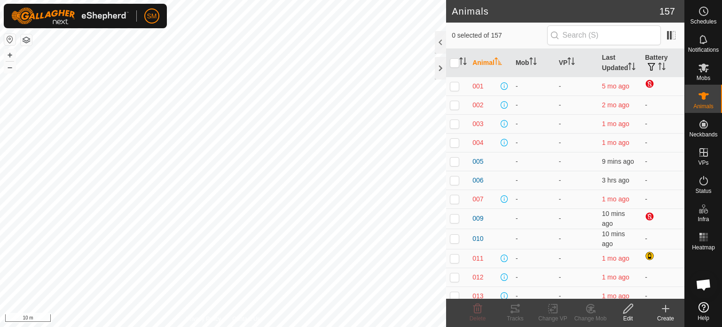
click at [664, 307] on icon at bounding box center [665, 308] width 11 height 11
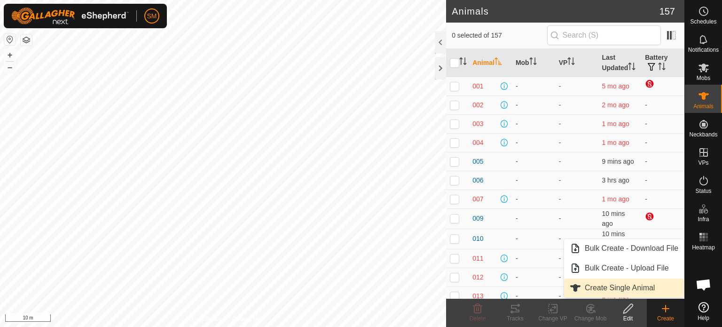
click at [634, 291] on link "Create Single Animal" at bounding box center [624, 287] width 120 height 19
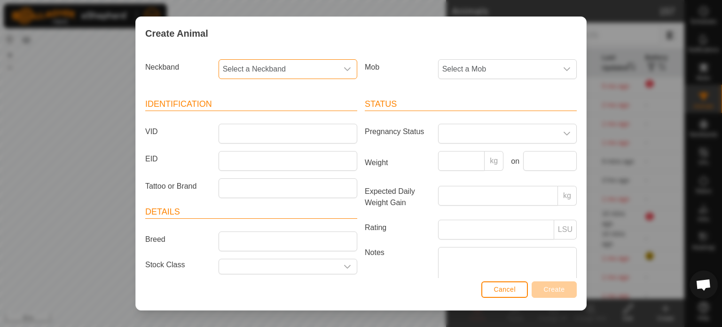
click at [301, 71] on span "Select a Neckband" at bounding box center [278, 69] width 119 height 19
type input "5234"
click at [253, 116] on li "0282725234" at bounding box center [287, 117] width 135 height 19
click at [296, 137] on input "VID" at bounding box center [288, 134] width 139 height 20
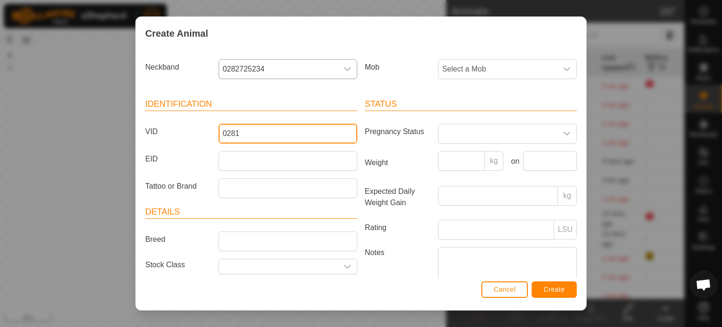
type input "0281"
click at [543, 286] on button "Create" at bounding box center [554, 289] width 45 height 16
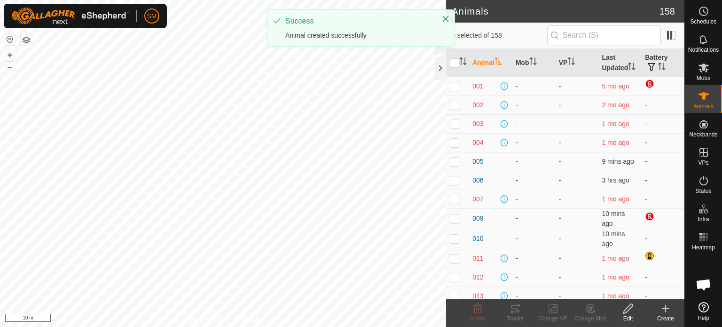
click at [659, 315] on div "Create" at bounding box center [666, 318] width 38 height 8
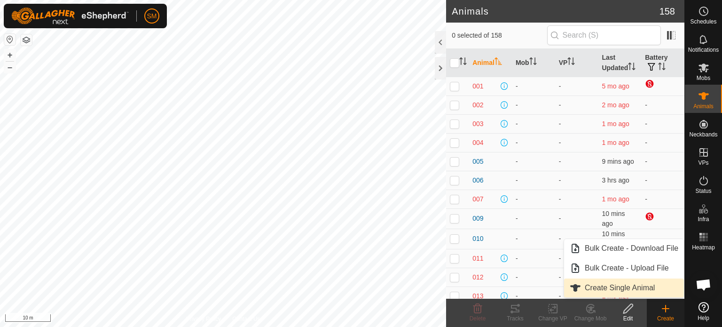
click at [635, 285] on link "Create Single Animal" at bounding box center [624, 287] width 120 height 19
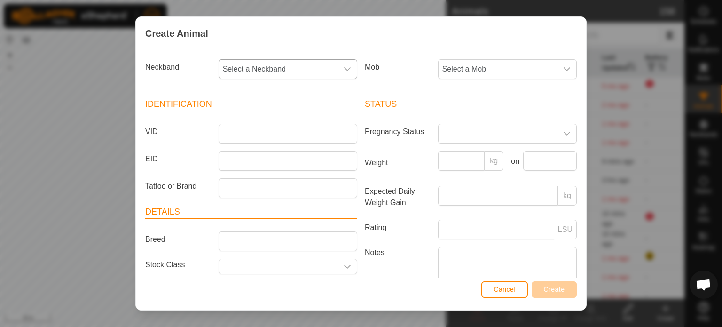
click at [269, 69] on span "Select a Neckband" at bounding box center [278, 69] width 119 height 19
click at [258, 94] on input "text" at bounding box center [287, 95] width 124 height 20
type input "3094"
click at [252, 115] on li "1602673094" at bounding box center [287, 117] width 135 height 19
click at [239, 134] on input "VID" at bounding box center [288, 134] width 139 height 20
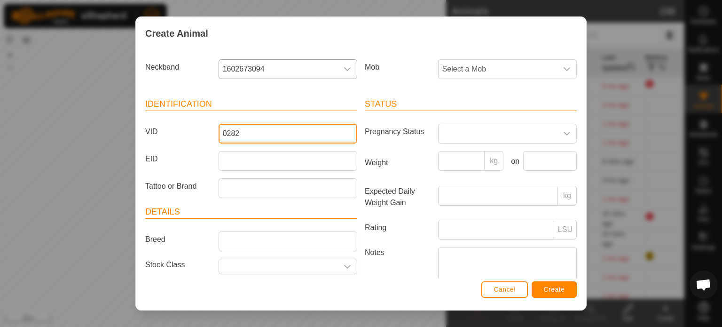
type input "0282"
click at [545, 289] on span "Create" at bounding box center [554, 289] width 21 height 8
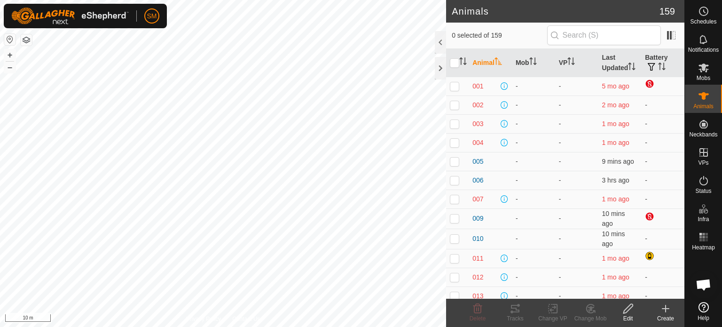
click at [666, 304] on icon at bounding box center [665, 308] width 11 height 11
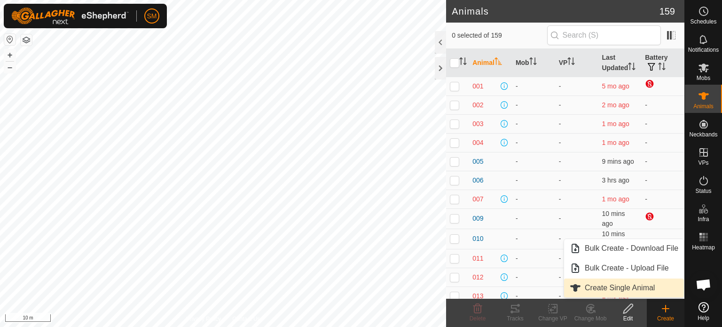
click at [638, 282] on link "Create Single Animal" at bounding box center [624, 287] width 120 height 19
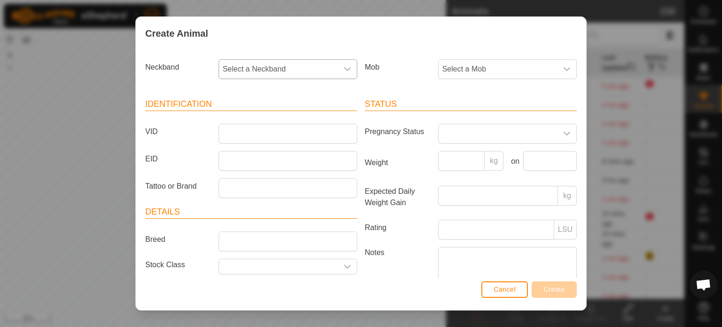
click at [264, 71] on span "Select a Neckband" at bounding box center [278, 69] width 119 height 19
click at [258, 96] on input "text" at bounding box center [287, 95] width 124 height 20
type input "1914"
click at [243, 120] on li "0665051914" at bounding box center [287, 117] width 135 height 19
click at [241, 132] on input "VID" at bounding box center [288, 134] width 139 height 20
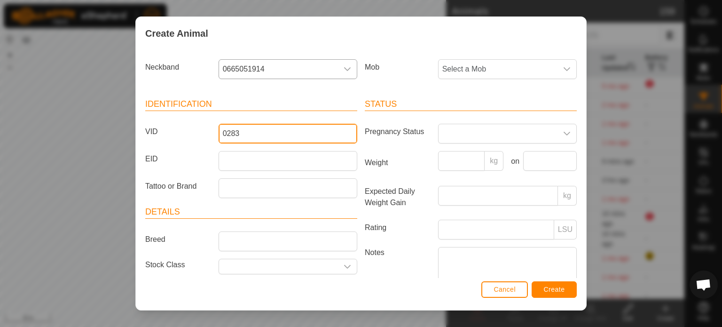
type input "0283"
click at [552, 283] on button "Create" at bounding box center [554, 289] width 45 height 16
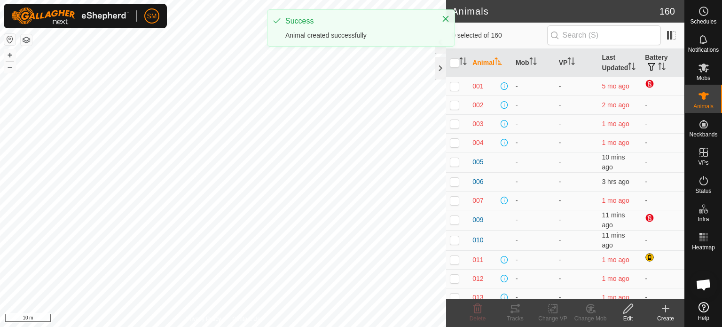
click at [669, 308] on icon at bounding box center [665, 308] width 11 height 11
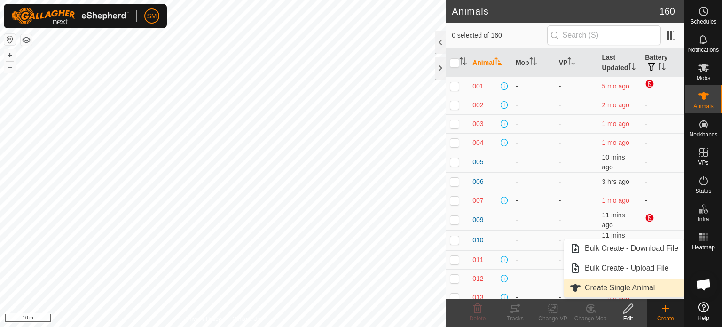
click at [625, 282] on link "Create Single Animal" at bounding box center [624, 287] width 120 height 19
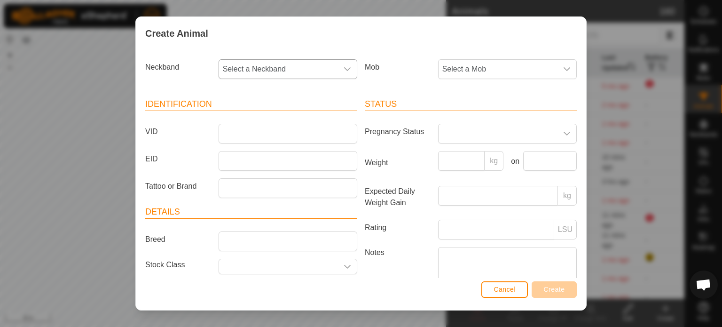
click at [284, 69] on span "Select a Neckband" at bounding box center [278, 69] width 119 height 19
click at [262, 98] on input "text" at bounding box center [287, 95] width 124 height 20
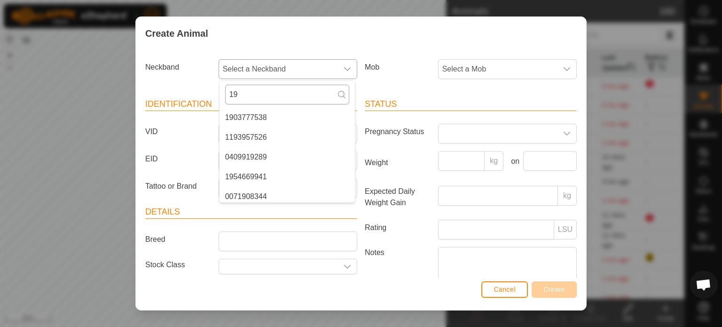
type input "1"
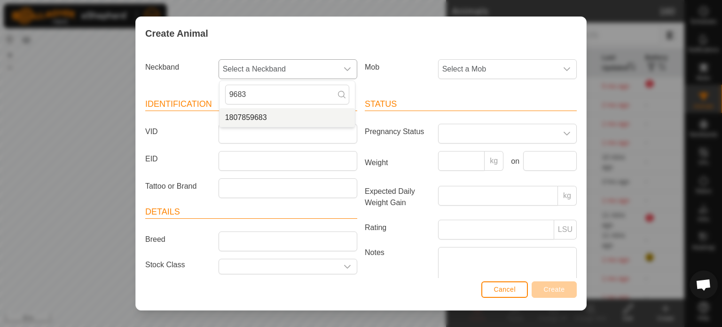
type input "9683"
click at [257, 117] on li "1807859683" at bounding box center [287, 117] width 135 height 19
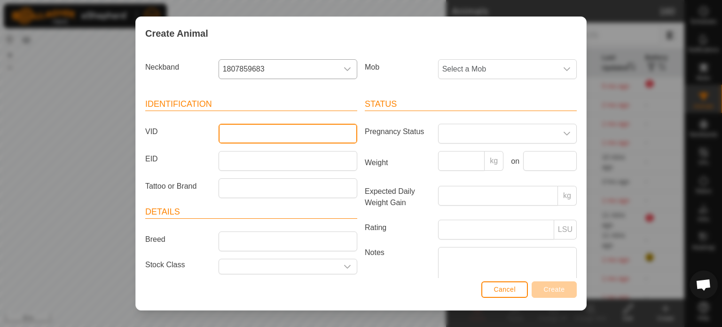
click at [248, 129] on input "VID" at bounding box center [288, 134] width 139 height 20
type input "0284"
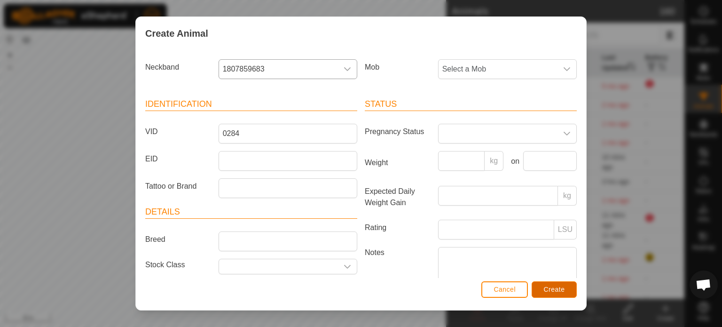
click at [541, 290] on button "Create" at bounding box center [554, 289] width 45 height 16
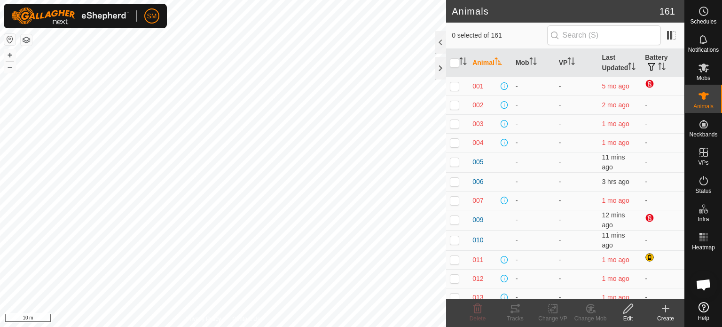
click at [663, 307] on icon at bounding box center [665, 308] width 11 height 11
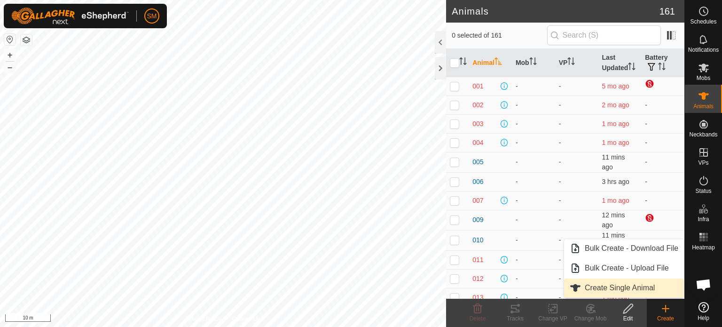
click at [644, 287] on link "Create Single Animal" at bounding box center [624, 287] width 120 height 19
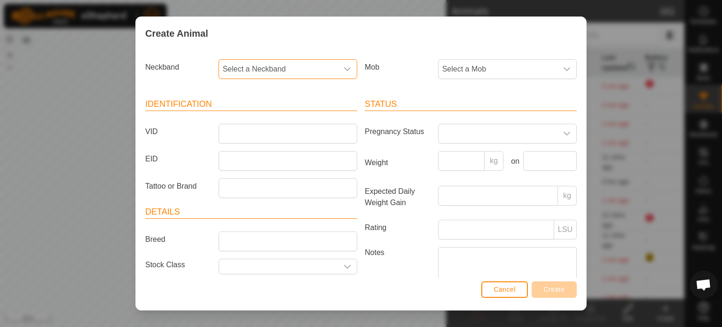
click at [291, 66] on span "Select a Neckband" at bounding box center [278, 69] width 119 height 19
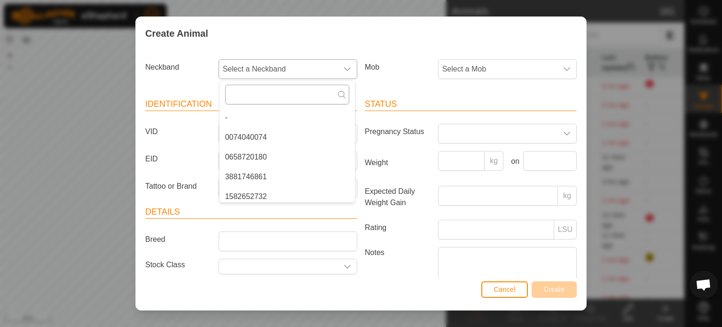
click at [273, 97] on input "text" at bounding box center [287, 95] width 124 height 20
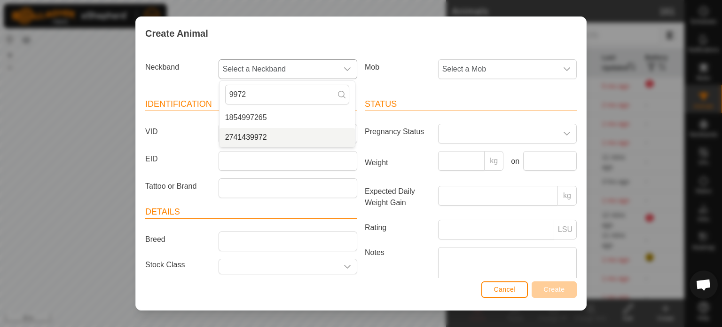
type input "9972"
click at [261, 137] on li "2741439972" at bounding box center [287, 137] width 135 height 19
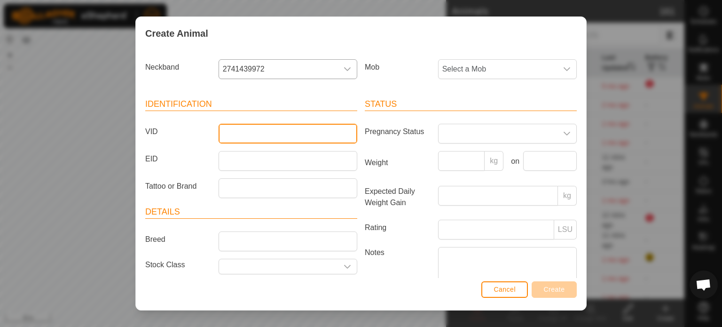
click at [259, 129] on input "VID" at bounding box center [288, 134] width 139 height 20
type input "0285"
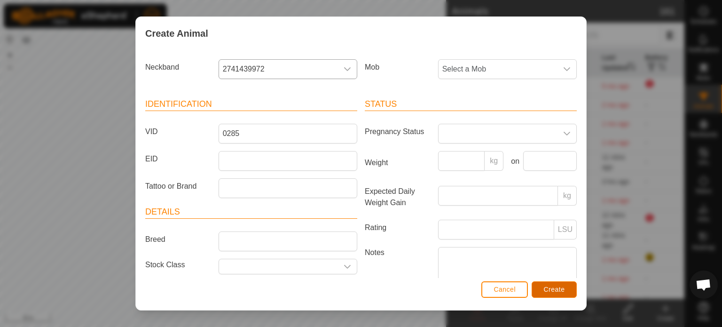
drag, startPoint x: 549, startPoint y: 292, endPoint x: 542, endPoint y: 288, distance: 8.0
click at [542, 288] on button "Create" at bounding box center [554, 289] width 45 height 16
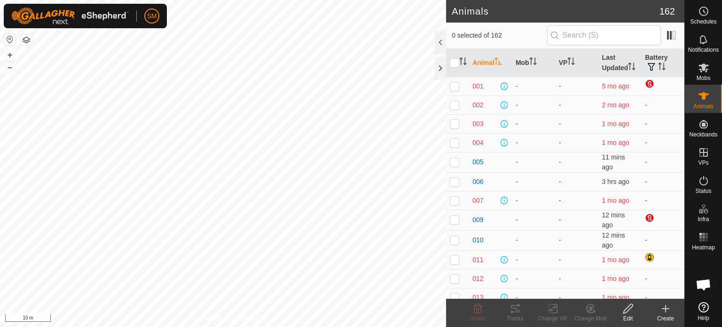
click at [659, 303] on create-svg-icon at bounding box center [666, 308] width 38 height 11
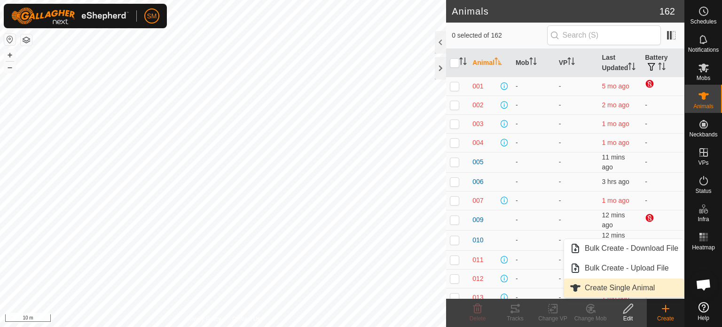
click at [642, 289] on link "Create Single Animal" at bounding box center [624, 287] width 120 height 19
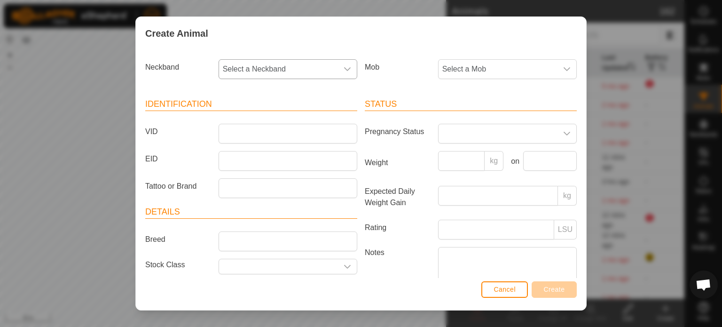
click at [304, 67] on span "Select a Neckband" at bounding box center [278, 69] width 119 height 19
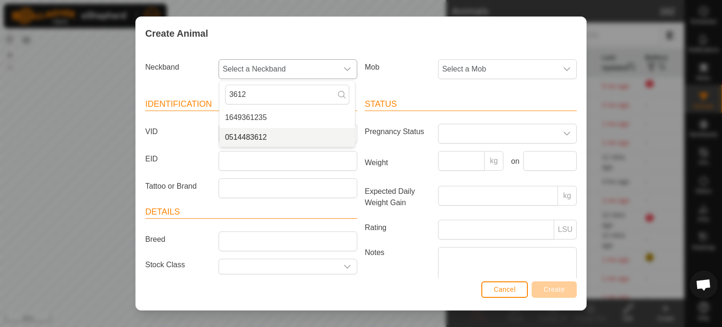
type input "3612"
click at [267, 135] on li "0514483612" at bounding box center [287, 137] width 135 height 19
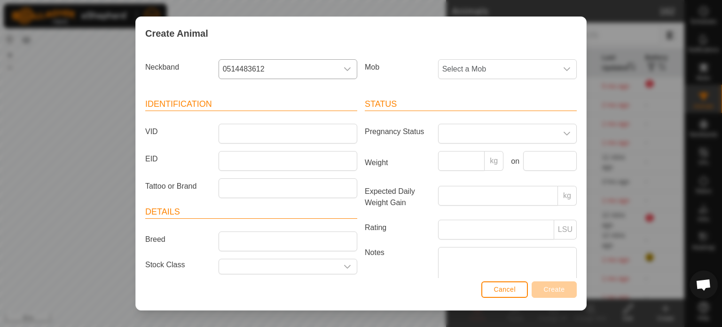
click at [259, 118] on article "Identification VID EID Tattoo or Brand" at bounding box center [251, 148] width 212 height 100
click at [258, 133] on input "VID" at bounding box center [288, 134] width 139 height 20
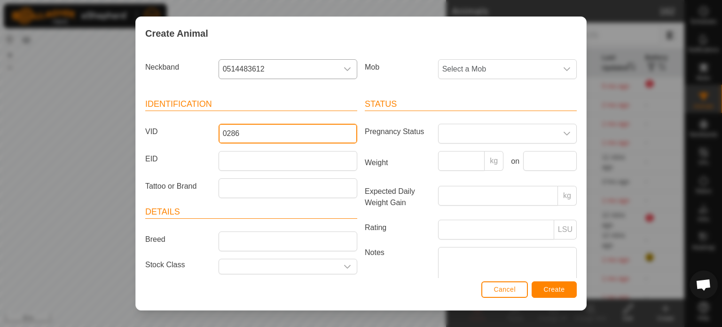
type input "0286"
click at [554, 287] on span "Create" at bounding box center [554, 289] width 21 height 8
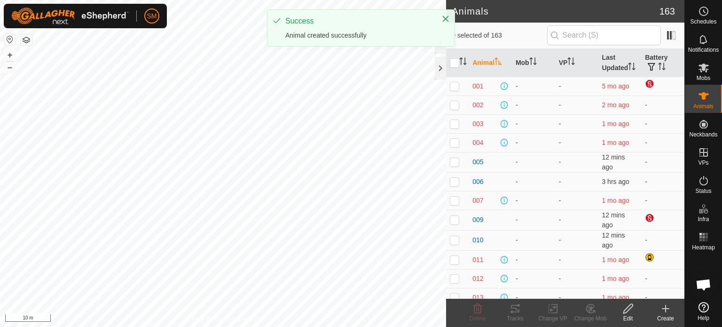
click at [668, 315] on div "Create" at bounding box center [666, 318] width 38 height 8
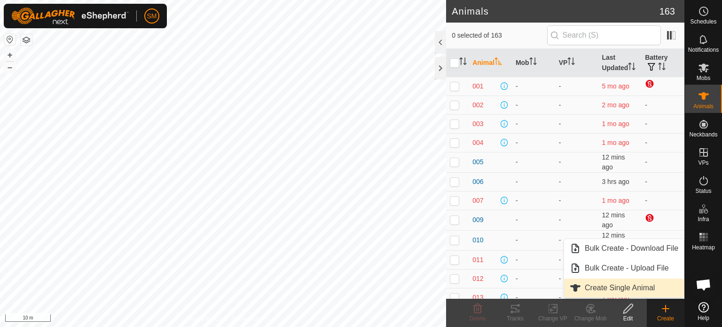
click at [626, 283] on link "Create Single Animal" at bounding box center [624, 287] width 120 height 19
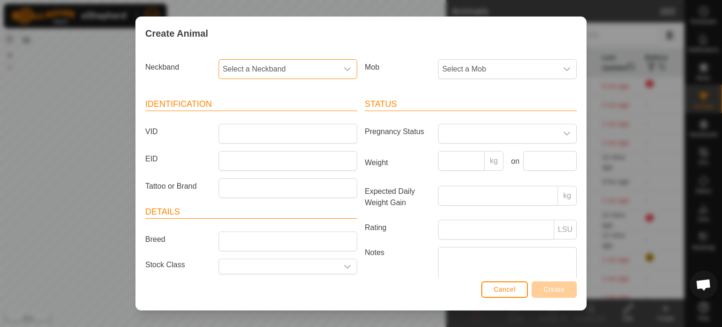
click at [287, 64] on span "Select a Neckband" at bounding box center [278, 69] width 119 height 19
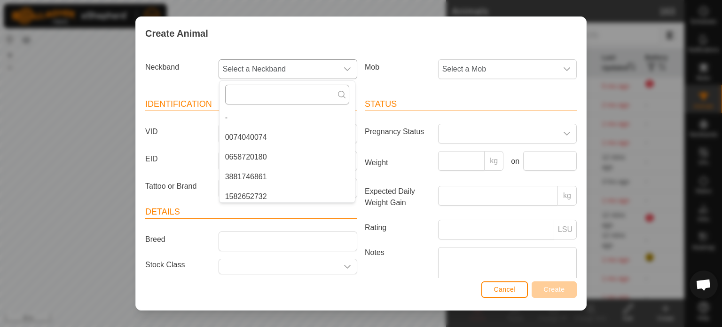
click at [279, 95] on input "text" at bounding box center [287, 95] width 124 height 20
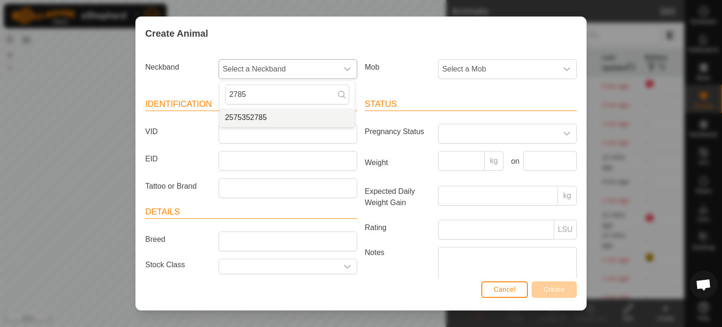
type input "2785"
click at [267, 114] on li "2575352785" at bounding box center [287, 117] width 135 height 19
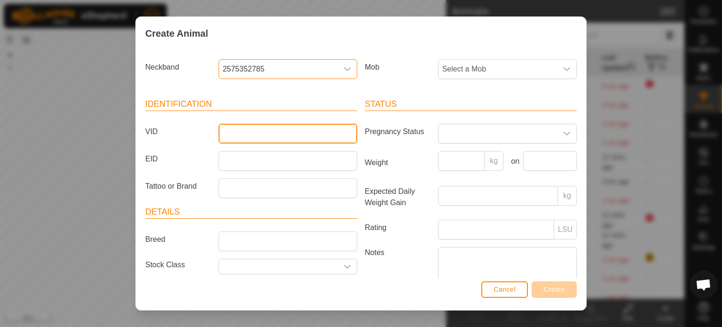
click at [261, 126] on input "VID" at bounding box center [288, 134] width 139 height 20
type input "0287"
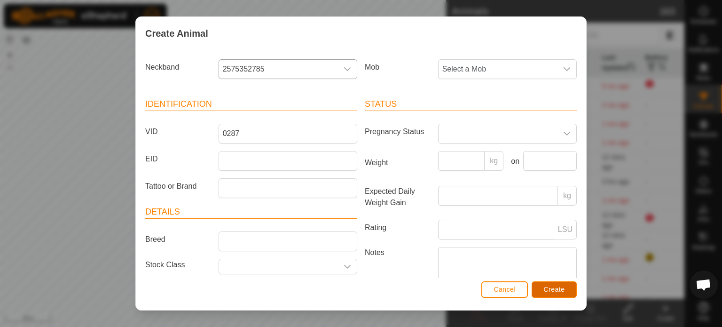
click at [552, 285] on span "Create" at bounding box center [554, 289] width 21 height 8
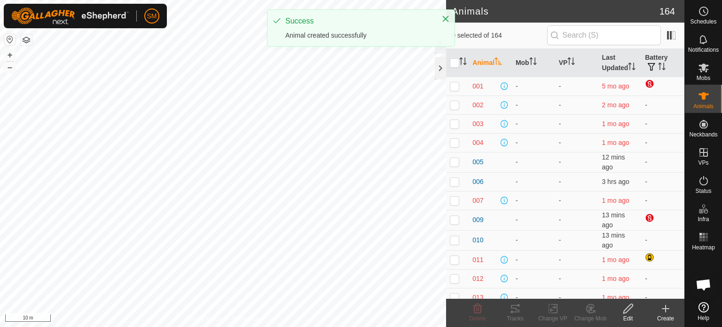
click at [667, 310] on icon at bounding box center [665, 308] width 11 height 11
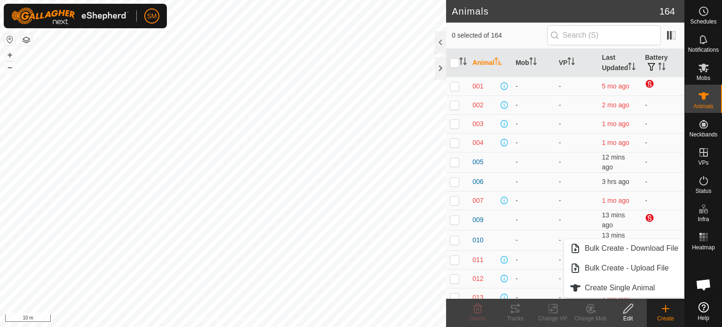
click at [664, 312] on icon at bounding box center [665, 308] width 11 height 11
click at [631, 282] on link "Create Single Animal" at bounding box center [624, 287] width 120 height 19
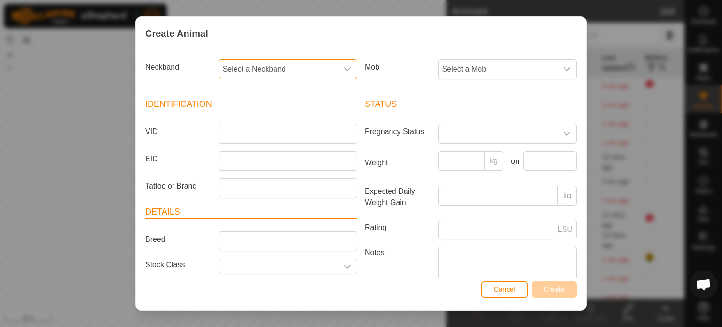
click at [303, 67] on span "Select a Neckband" at bounding box center [278, 69] width 119 height 19
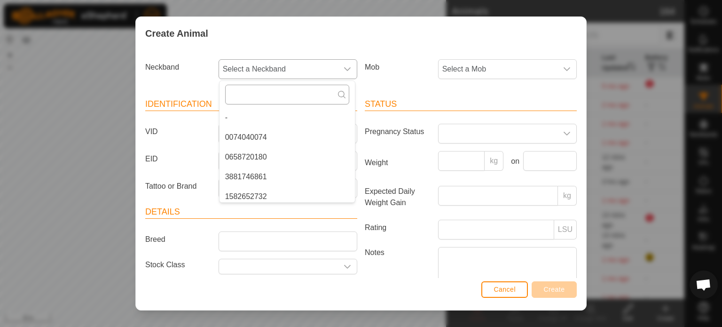
click at [291, 92] on input "text" at bounding box center [287, 95] width 124 height 20
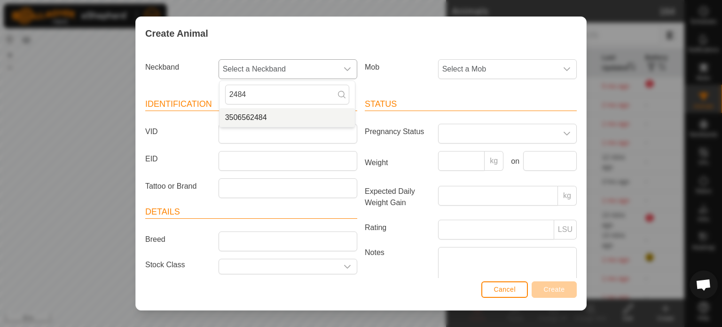
type input "2484"
click at [261, 113] on li "3506562484" at bounding box center [287, 117] width 135 height 19
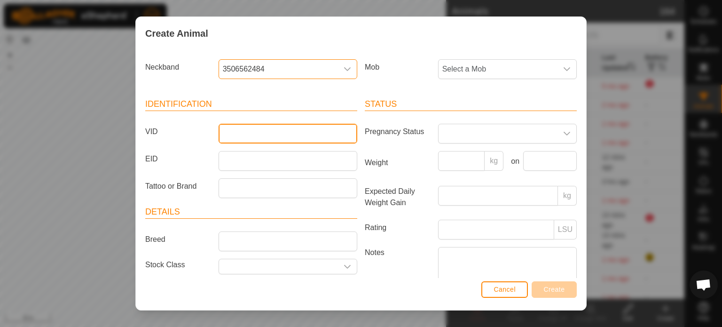
click at [250, 142] on input "VID" at bounding box center [288, 134] width 139 height 20
type input "0288"
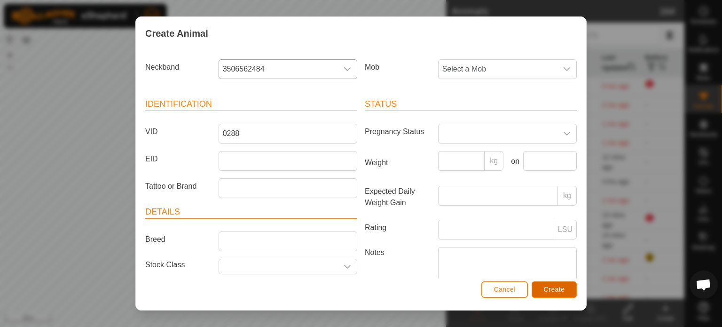
click at [538, 290] on button "Create" at bounding box center [554, 289] width 45 height 16
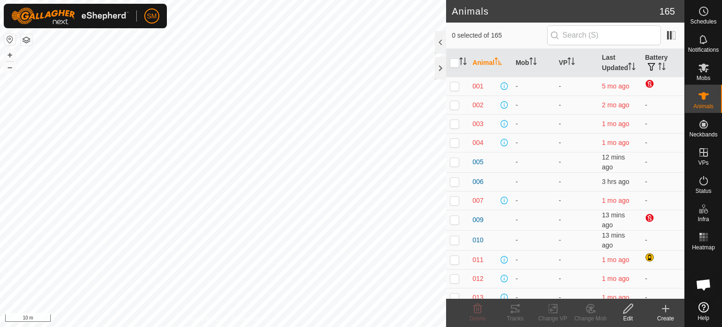
click at [664, 308] on icon at bounding box center [665, 308] width 7 height 0
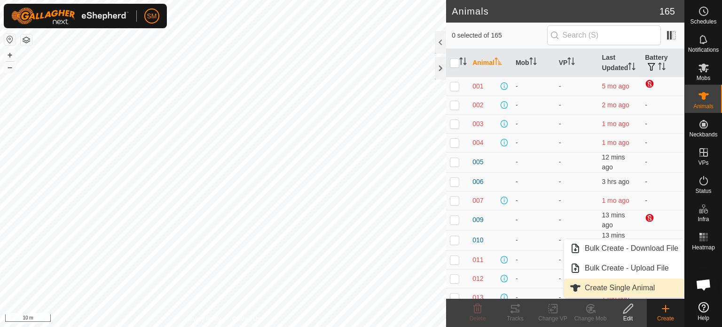
click at [637, 283] on link "Create Single Animal" at bounding box center [624, 287] width 120 height 19
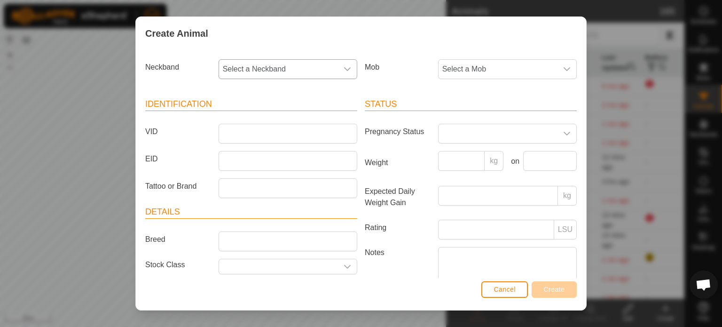
click at [282, 62] on span "Select a Neckband" at bounding box center [278, 69] width 119 height 19
click at [264, 97] on input "text" at bounding box center [287, 95] width 124 height 20
type input "6818"
click at [255, 118] on li "2282916818" at bounding box center [287, 117] width 135 height 19
click at [248, 132] on input "VID" at bounding box center [288, 134] width 139 height 20
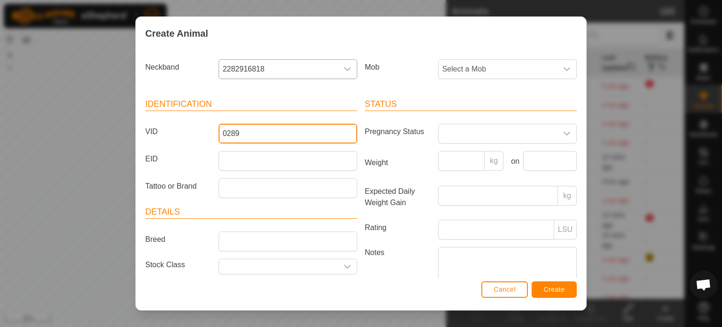
type input "0289"
click at [553, 283] on button "Create" at bounding box center [554, 289] width 45 height 16
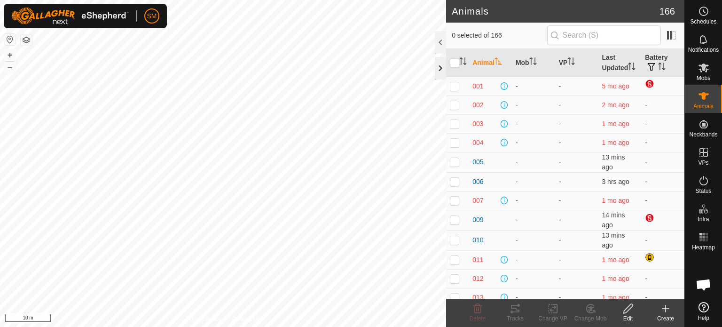
click at [436, 69] on div at bounding box center [440, 68] width 11 height 23
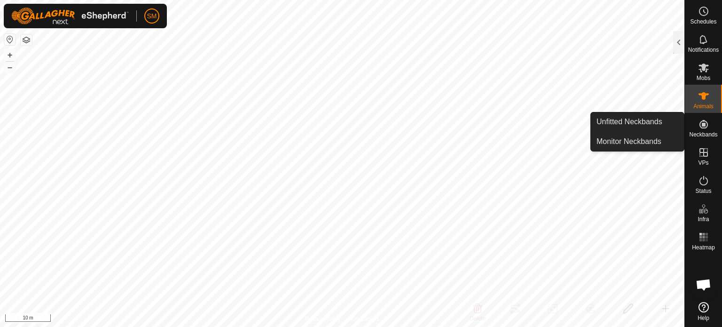
click at [703, 123] on icon at bounding box center [703, 124] width 8 height 8
click at [659, 117] on link "Unfitted Neckbands" at bounding box center [637, 121] width 93 height 19
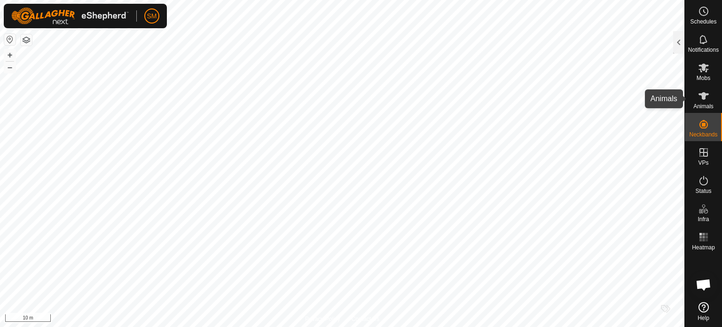
click at [703, 94] on icon at bounding box center [703, 96] width 10 height 8
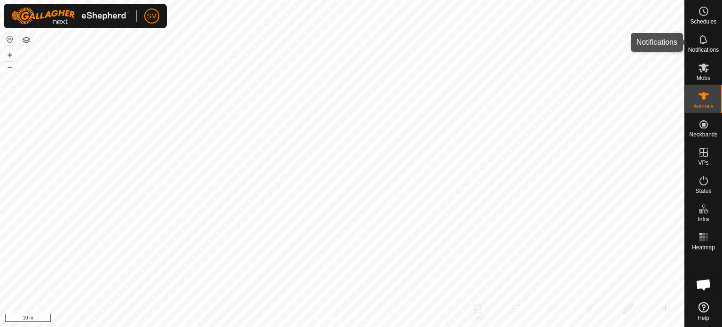
click at [677, 43] on div at bounding box center [678, 42] width 11 height 23
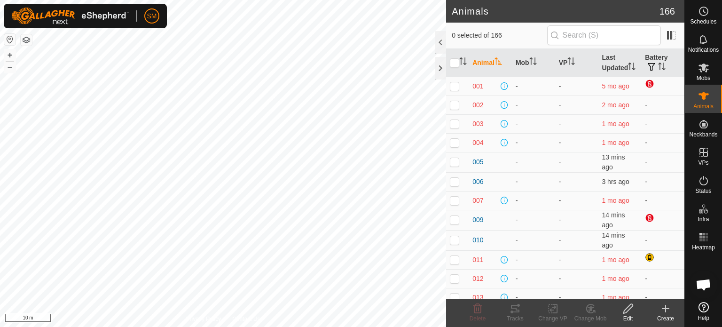
click at [661, 313] on icon at bounding box center [665, 308] width 11 height 11
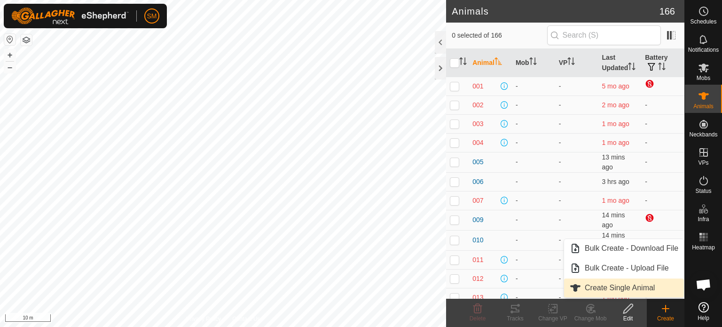
click at [644, 288] on link "Create Single Animal" at bounding box center [624, 287] width 120 height 19
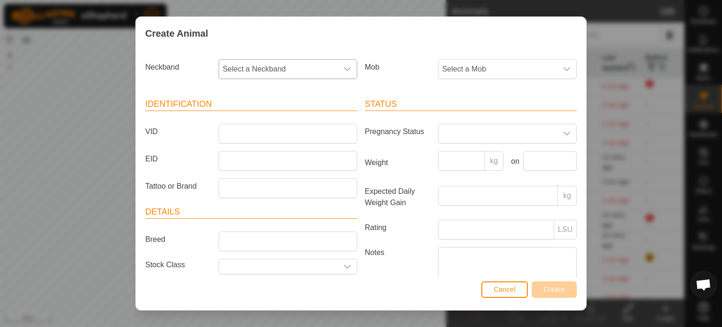
click at [290, 64] on span "Select a Neckband" at bounding box center [278, 69] width 119 height 19
click at [280, 92] on input "text" at bounding box center [287, 95] width 124 height 20
type input "0822"
click at [259, 114] on li "2927520822" at bounding box center [287, 117] width 135 height 19
click at [248, 139] on input "VID" at bounding box center [288, 134] width 139 height 20
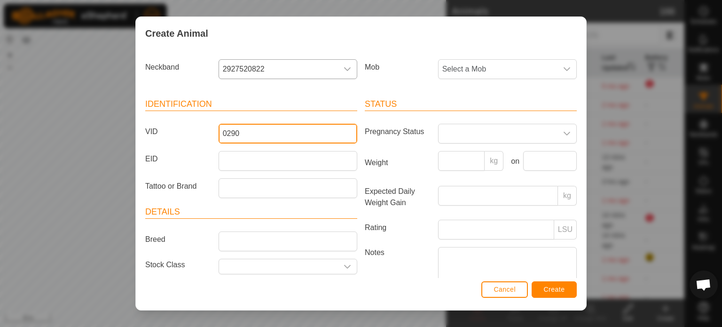
type input "0290"
click at [556, 289] on span "Create" at bounding box center [554, 289] width 21 height 8
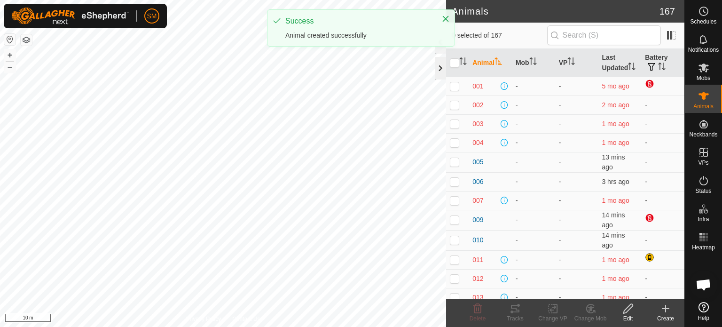
click at [440, 64] on div at bounding box center [440, 68] width 11 height 23
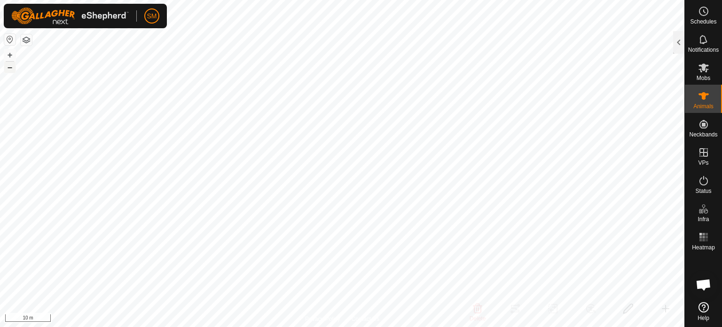
click at [10, 68] on button "–" at bounding box center [9, 67] width 11 height 11
click at [13, 63] on button "–" at bounding box center [9, 67] width 11 height 11
click at [12, 72] on button "–" at bounding box center [9, 67] width 11 height 11
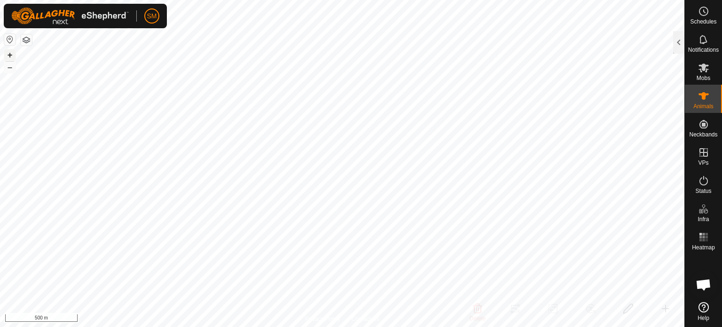
click at [9, 56] on button "+" at bounding box center [9, 54] width 11 height 11
